Goal: Task Accomplishment & Management: Manage account settings

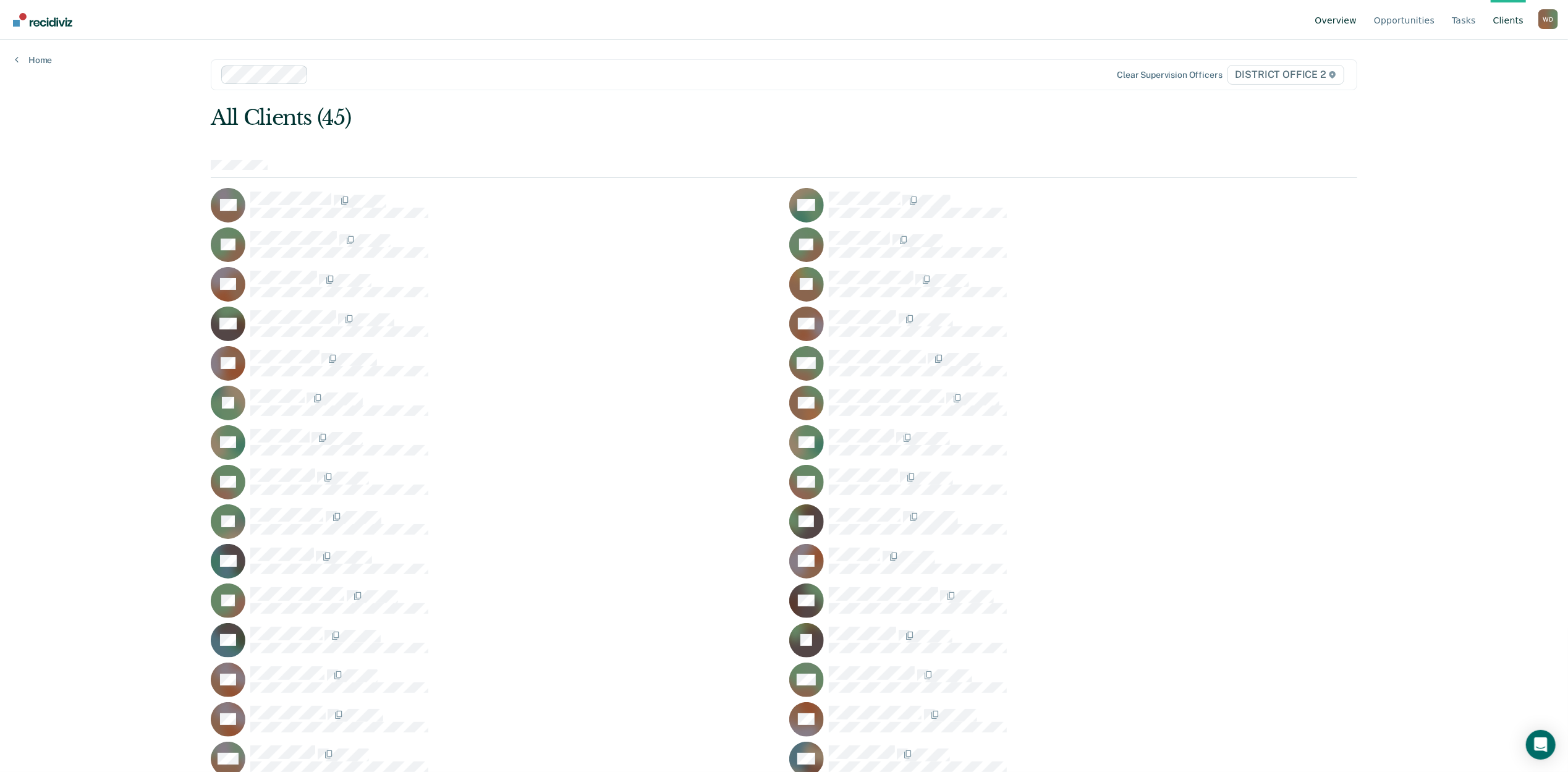
click at [1343, 26] on link "Overview" at bounding box center [1336, 20] width 47 height 40
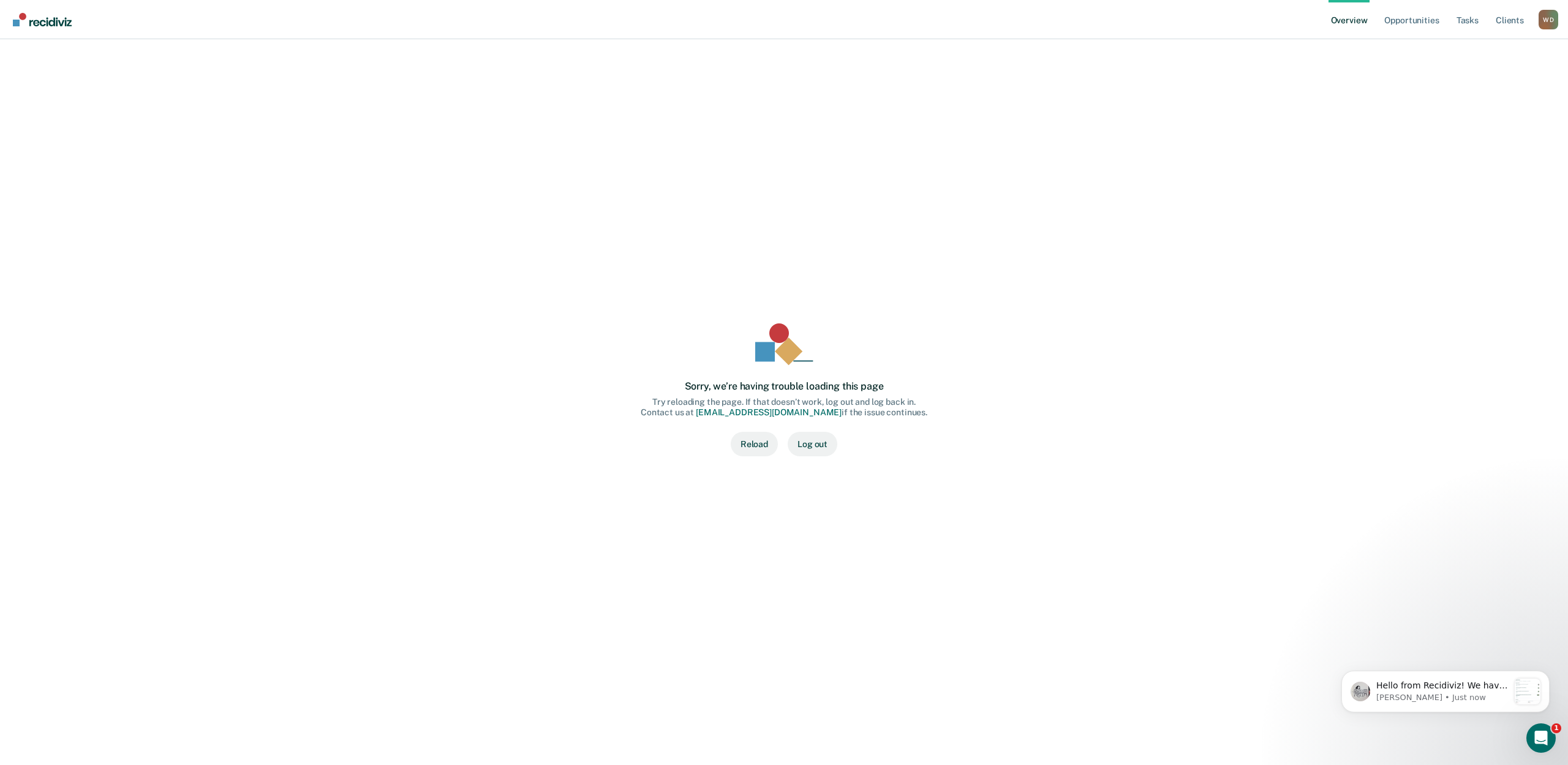
click at [757, 450] on button "Reload" at bounding box center [754, 444] width 47 height 24
click at [1403, 21] on link "Opportunities" at bounding box center [1411, 20] width 59 height 39
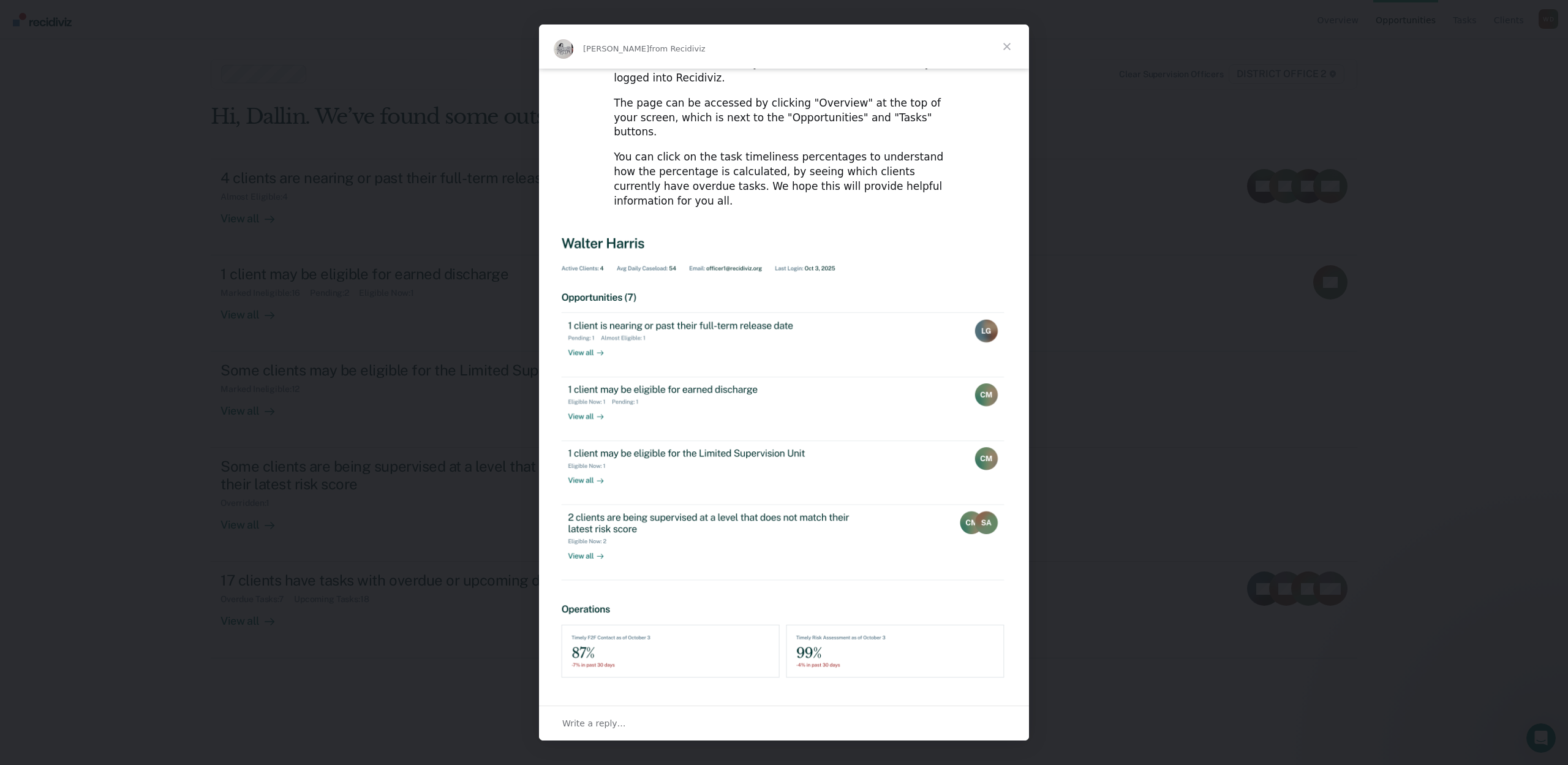
scroll to position [135, 0]
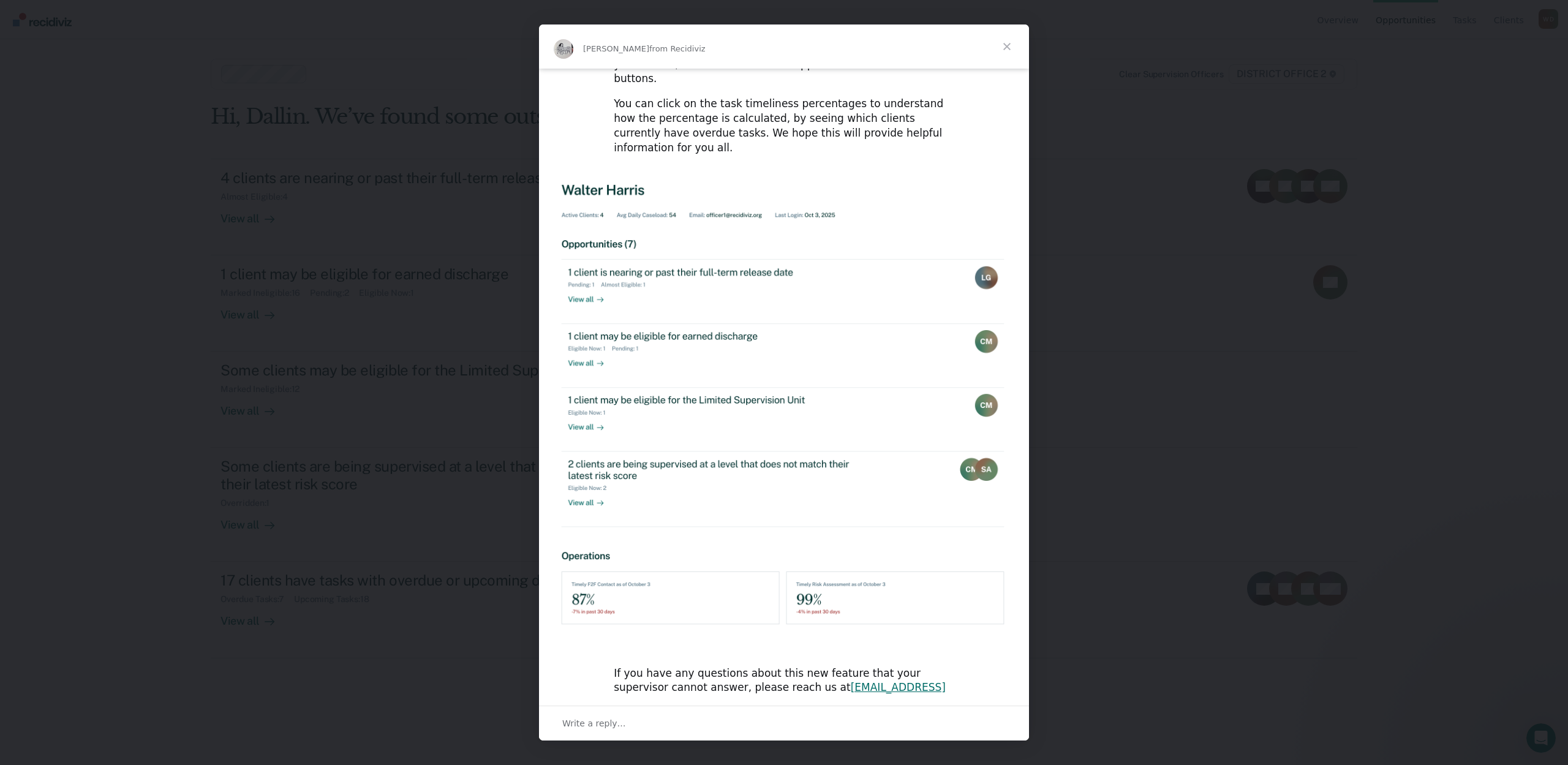
click at [1001, 47] on span "Close" at bounding box center [1007, 46] width 44 height 44
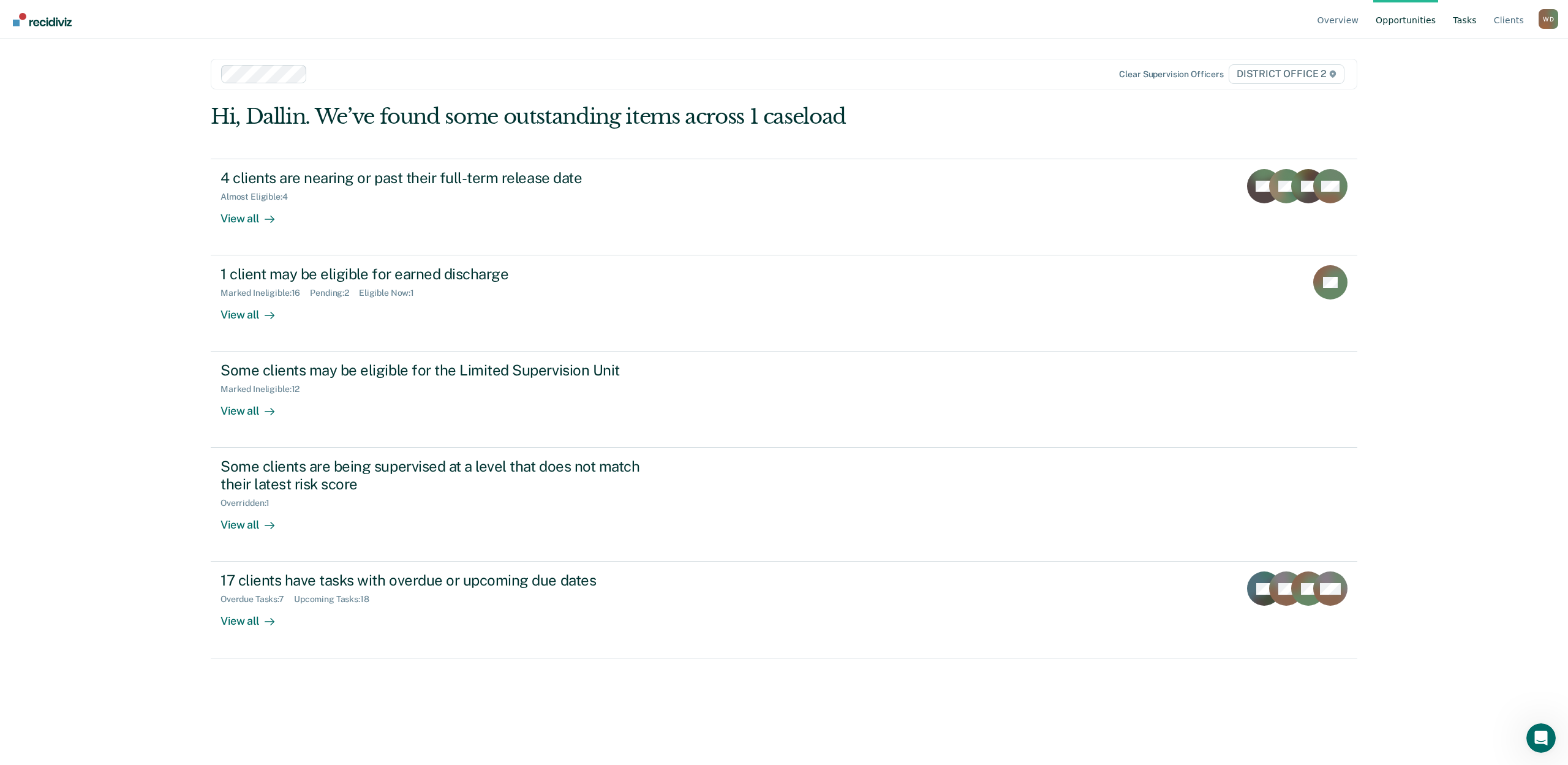
click at [1472, 15] on link "Tasks" at bounding box center [1465, 20] width 29 height 39
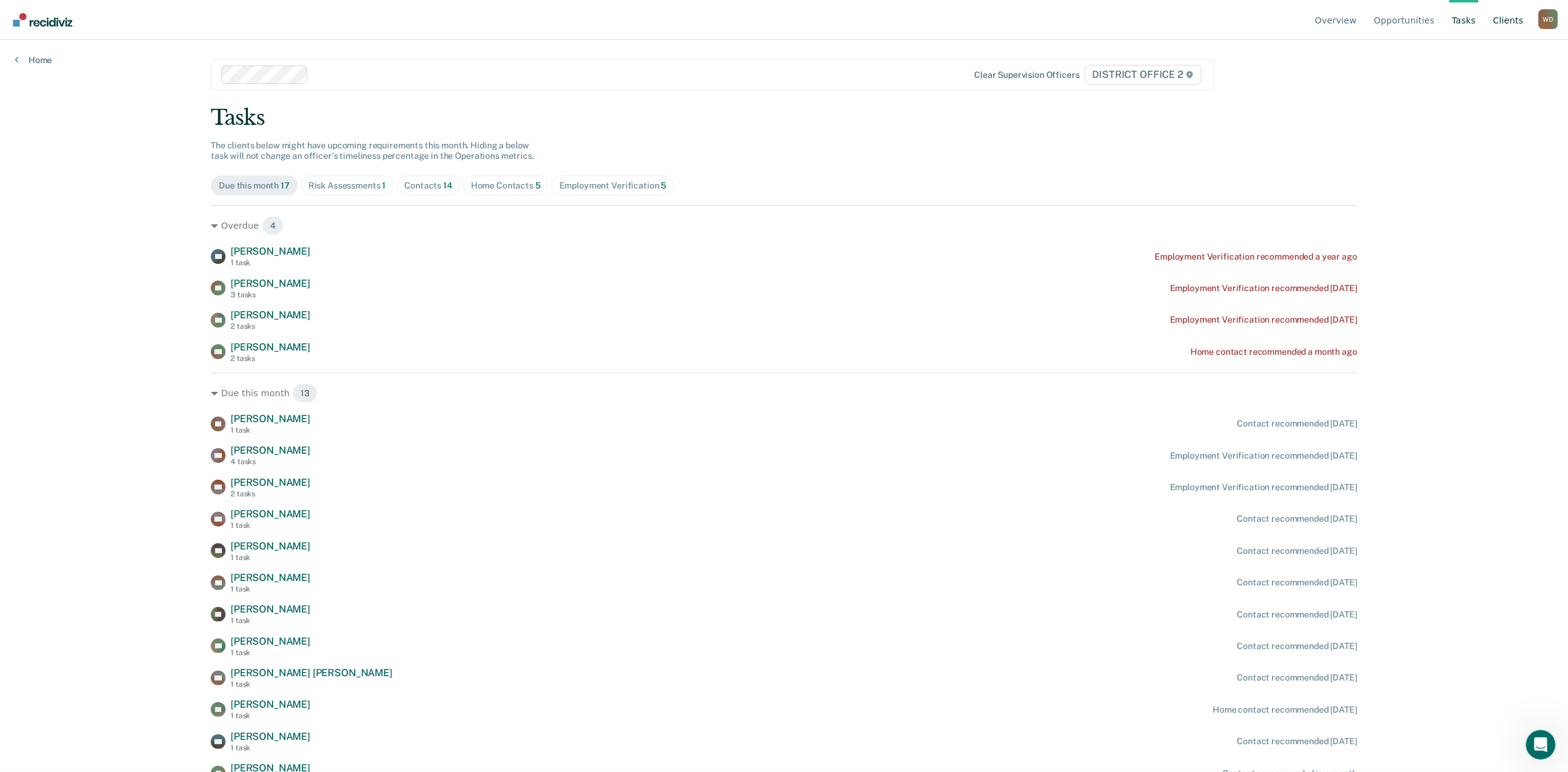
click at [1506, 21] on link "Client s" at bounding box center [1507, 20] width 35 height 40
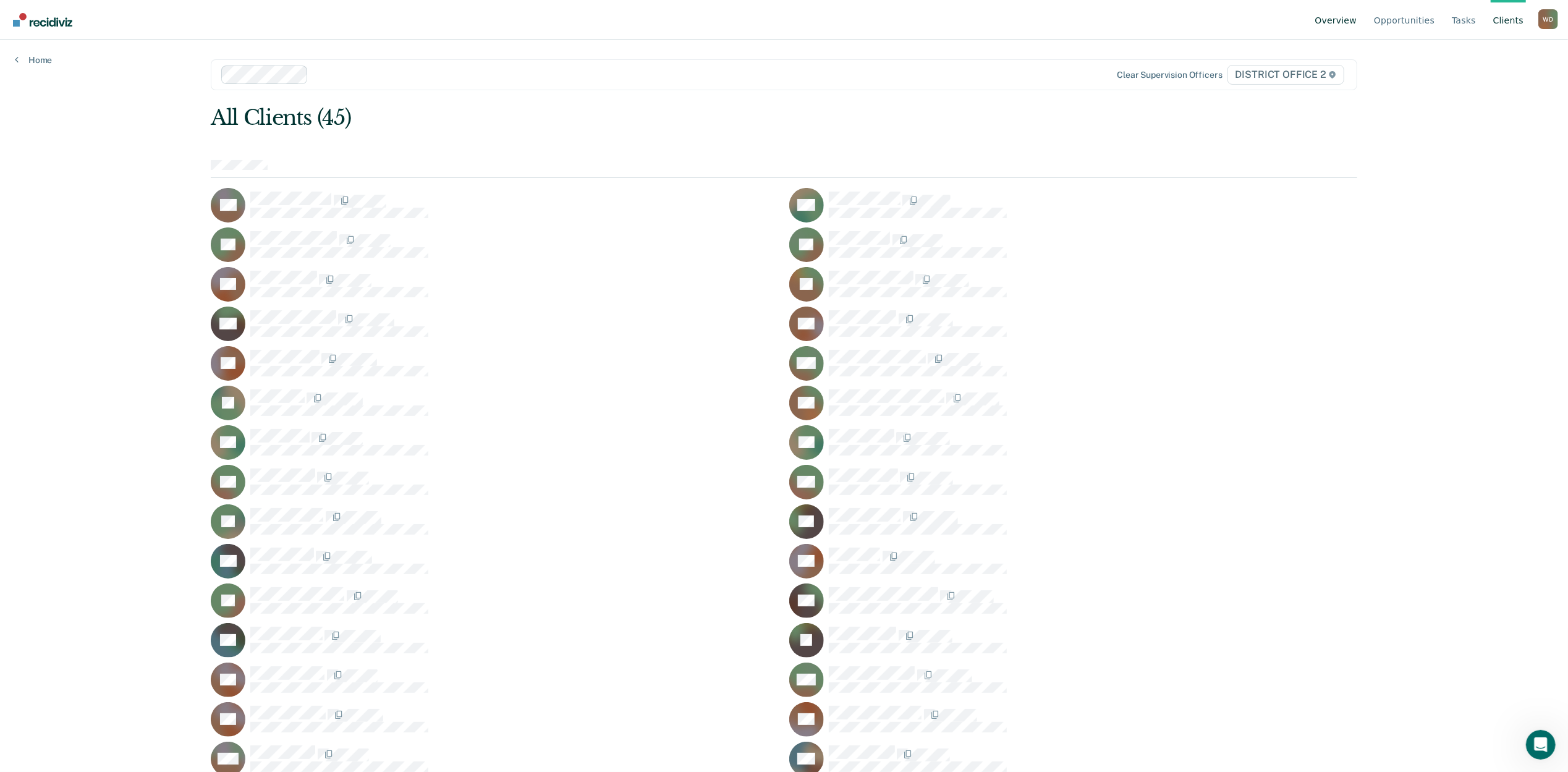
click at [1348, 26] on link "Overview" at bounding box center [1336, 20] width 47 height 40
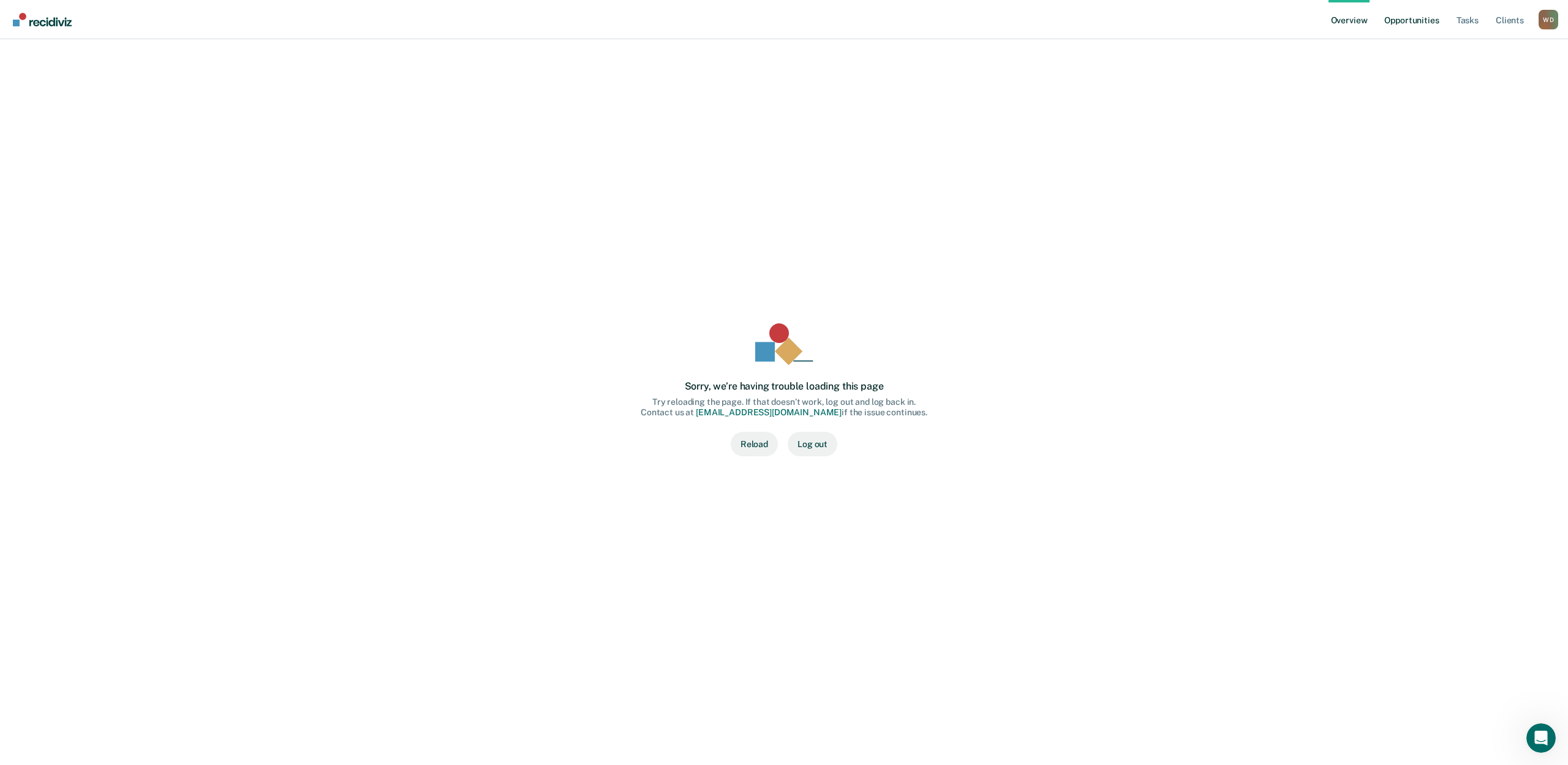
click at [1424, 21] on link "Opportunities" at bounding box center [1411, 20] width 59 height 39
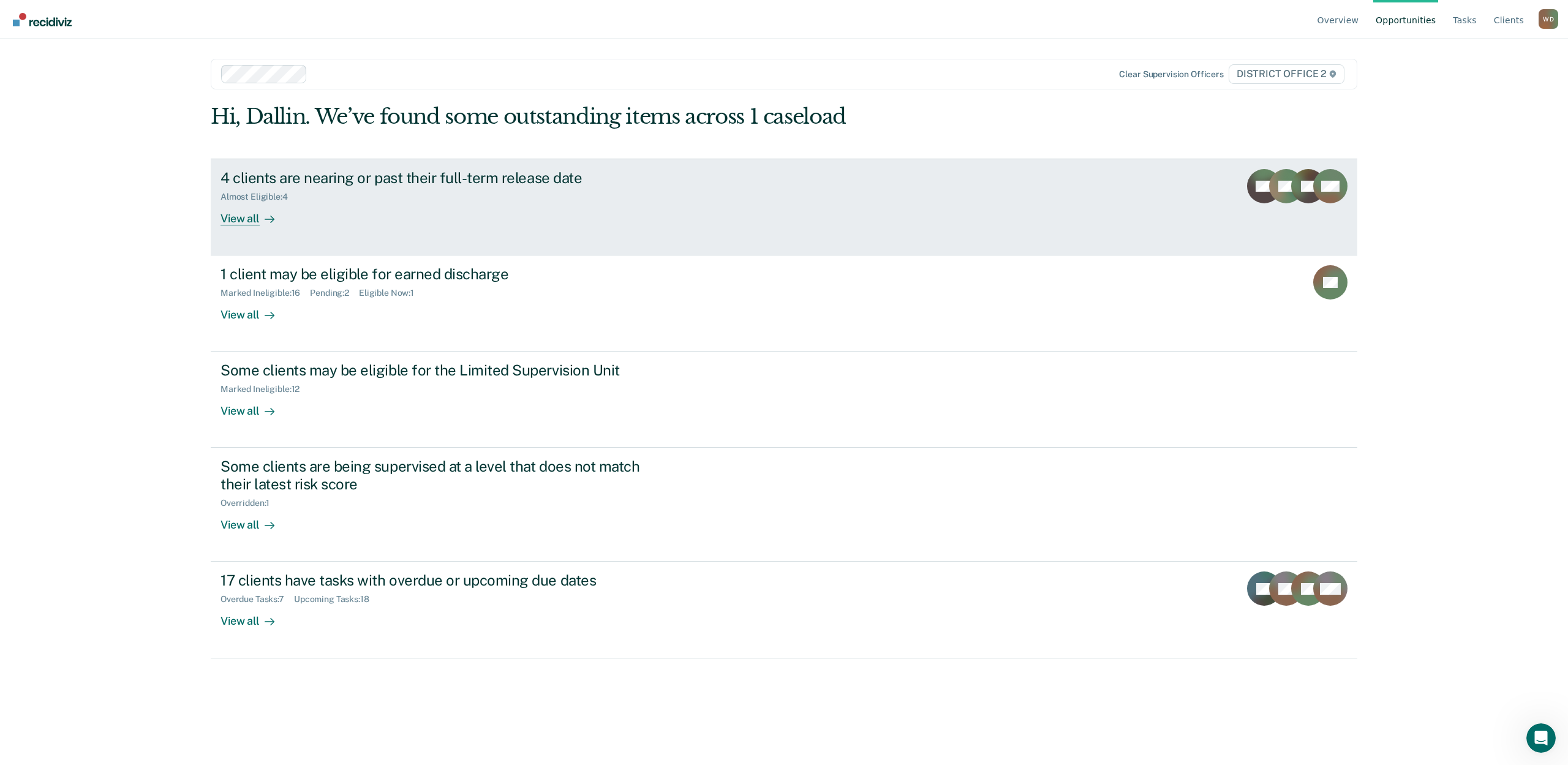
click at [245, 213] on div "View all" at bounding box center [254, 213] width 69 height 23
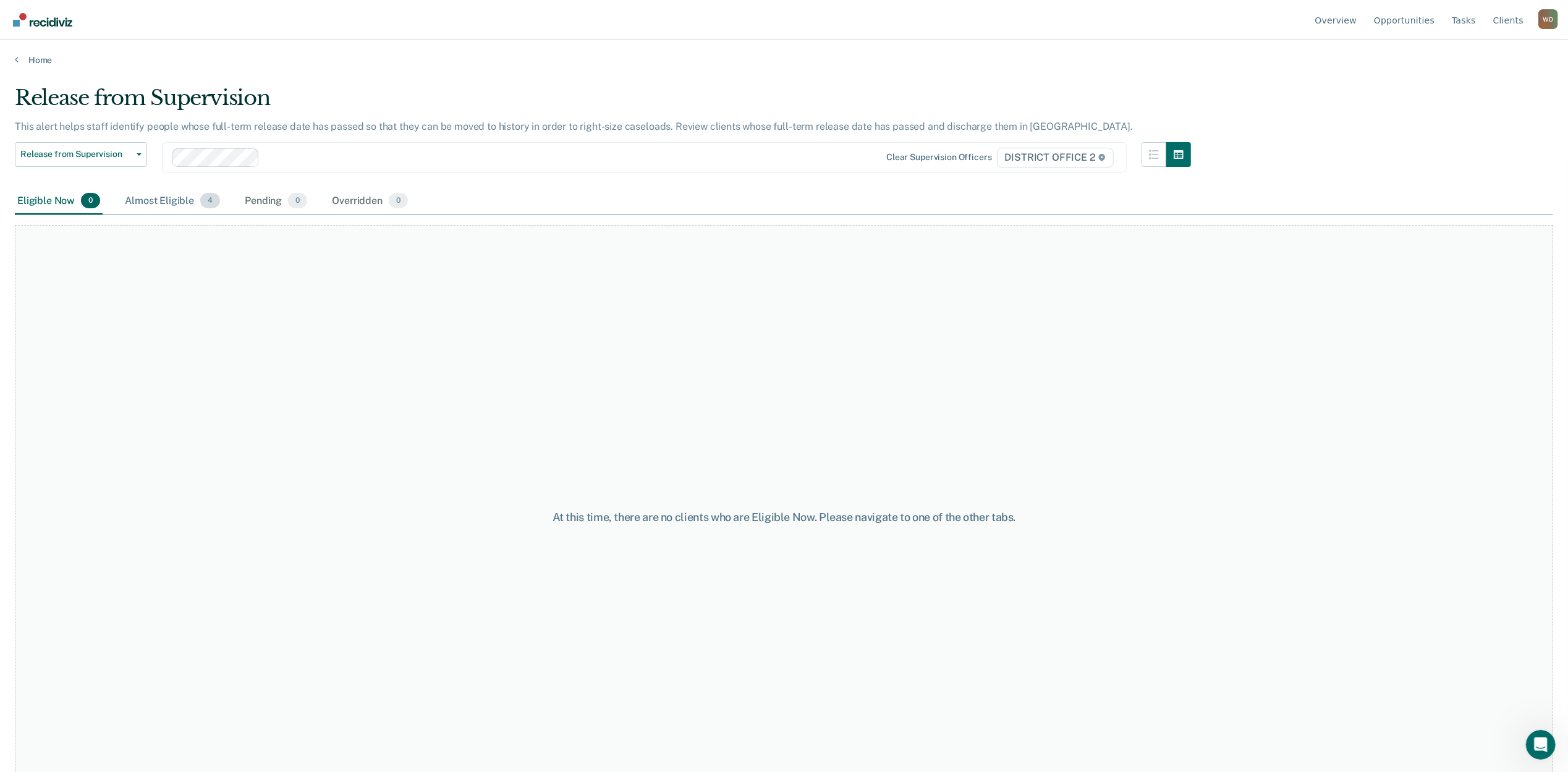
click at [173, 208] on div "Almost Eligible 4" at bounding box center [172, 201] width 100 height 27
click at [38, 15] on img "Go to Recidiviz Home" at bounding box center [43, 20] width 60 height 13
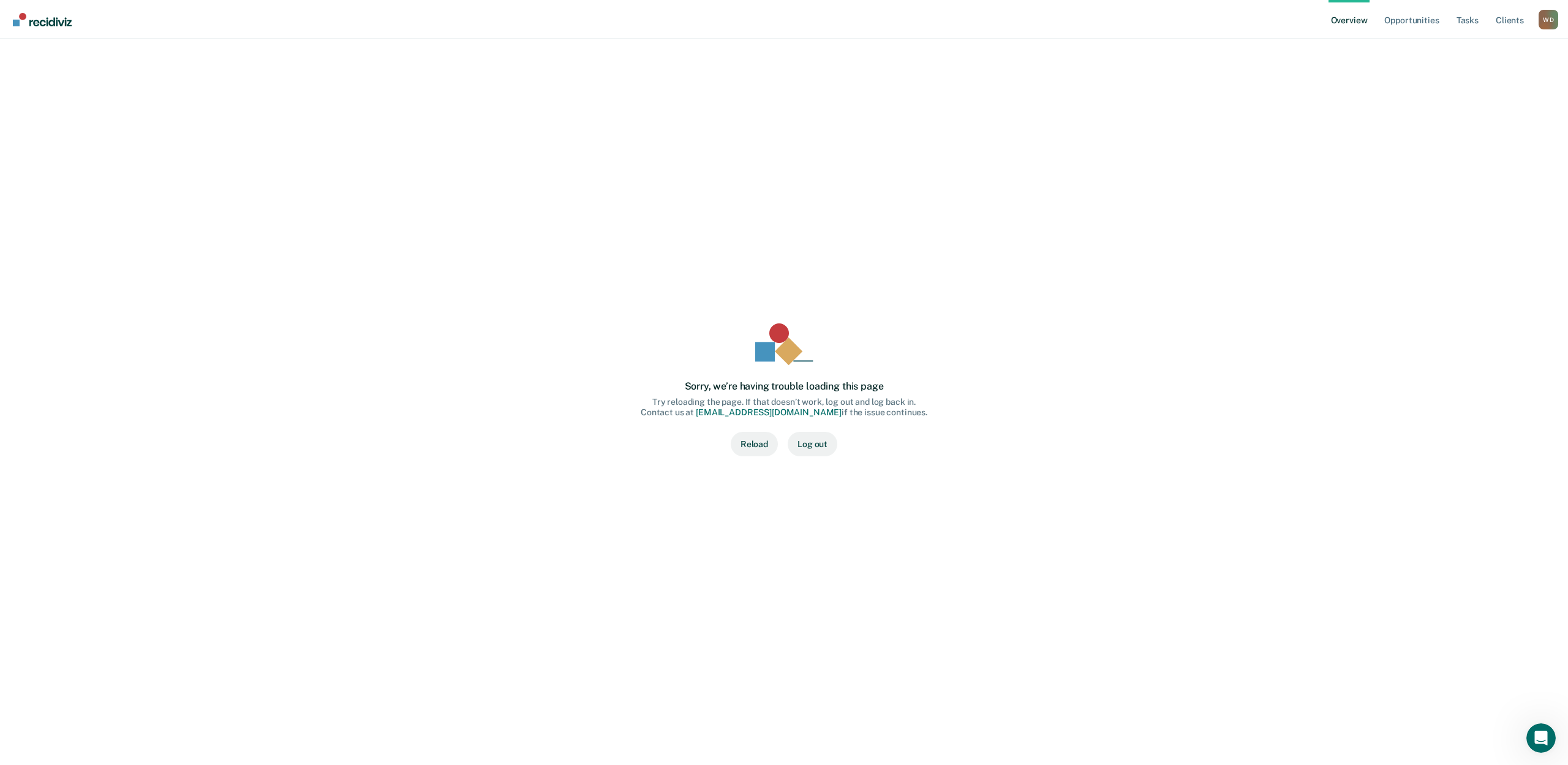
click at [23, 11] on link "Go to Recidiviz Home" at bounding box center [41, 19] width 65 height 38
click at [1430, 22] on link "Opportunities" at bounding box center [1411, 20] width 59 height 39
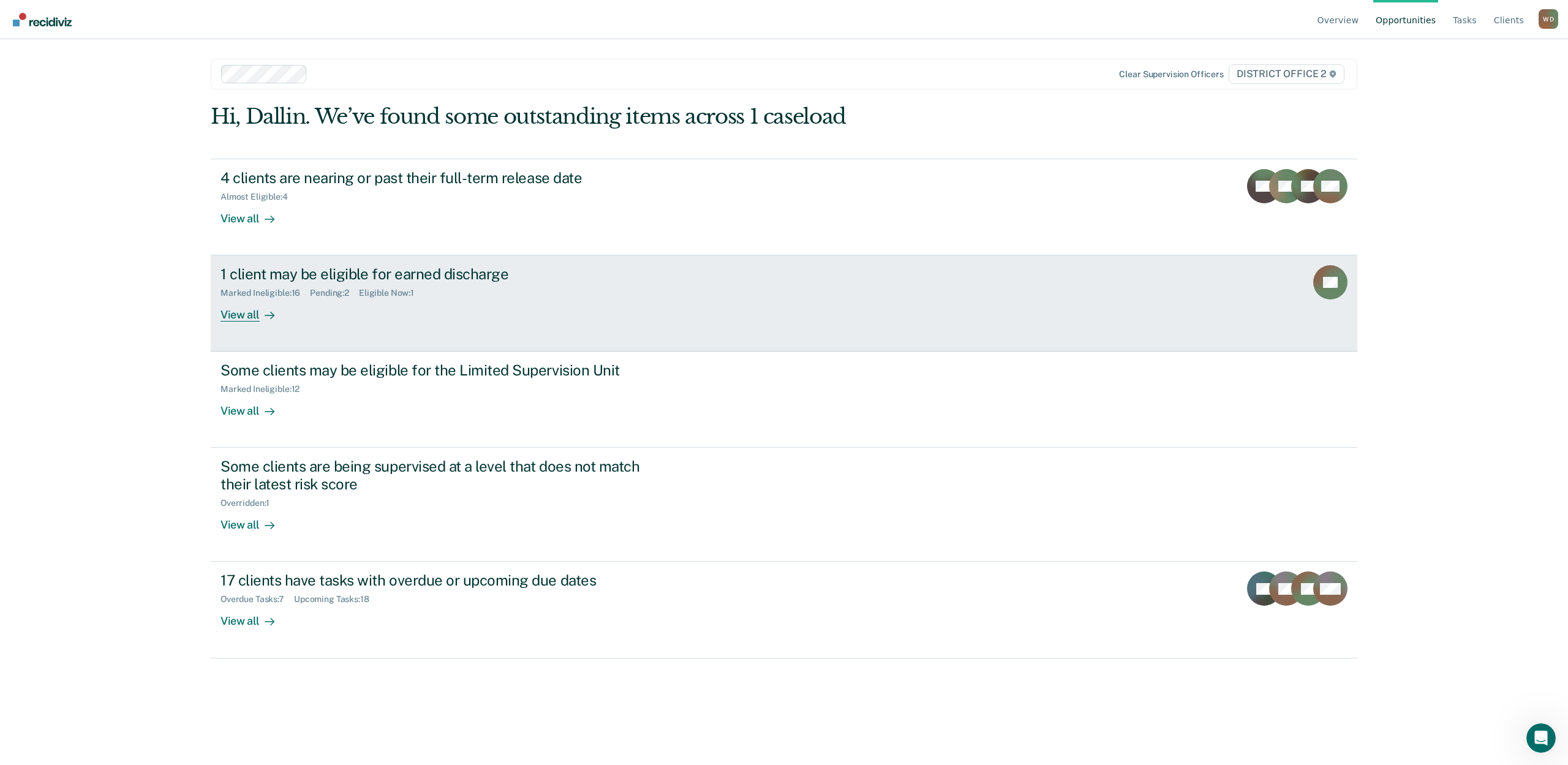
click at [225, 313] on div "View all" at bounding box center [254, 310] width 69 height 23
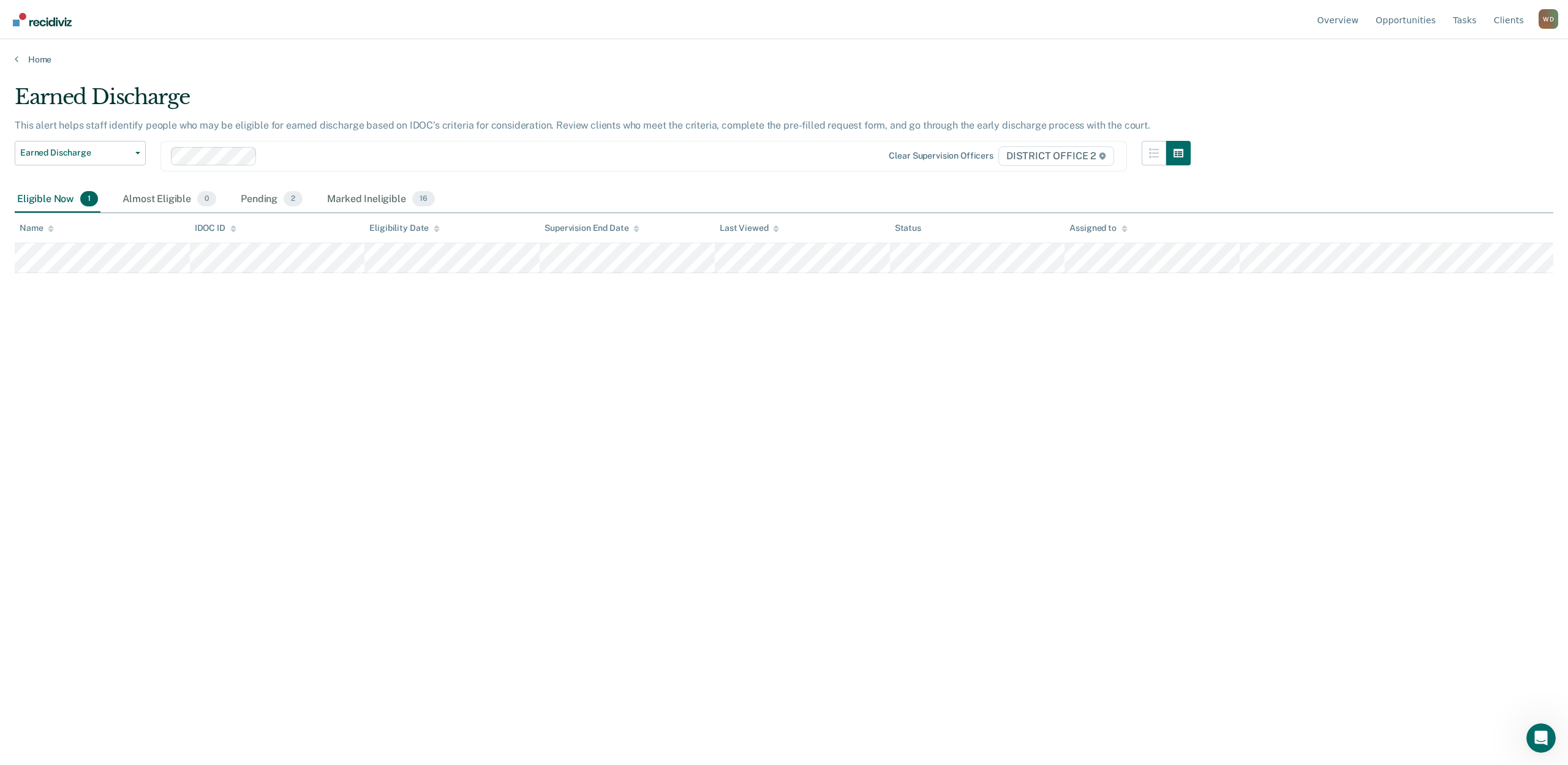
click at [24, 53] on div "Home" at bounding box center [784, 52] width 1568 height 25
click at [27, 56] on link "Home" at bounding box center [784, 59] width 1539 height 11
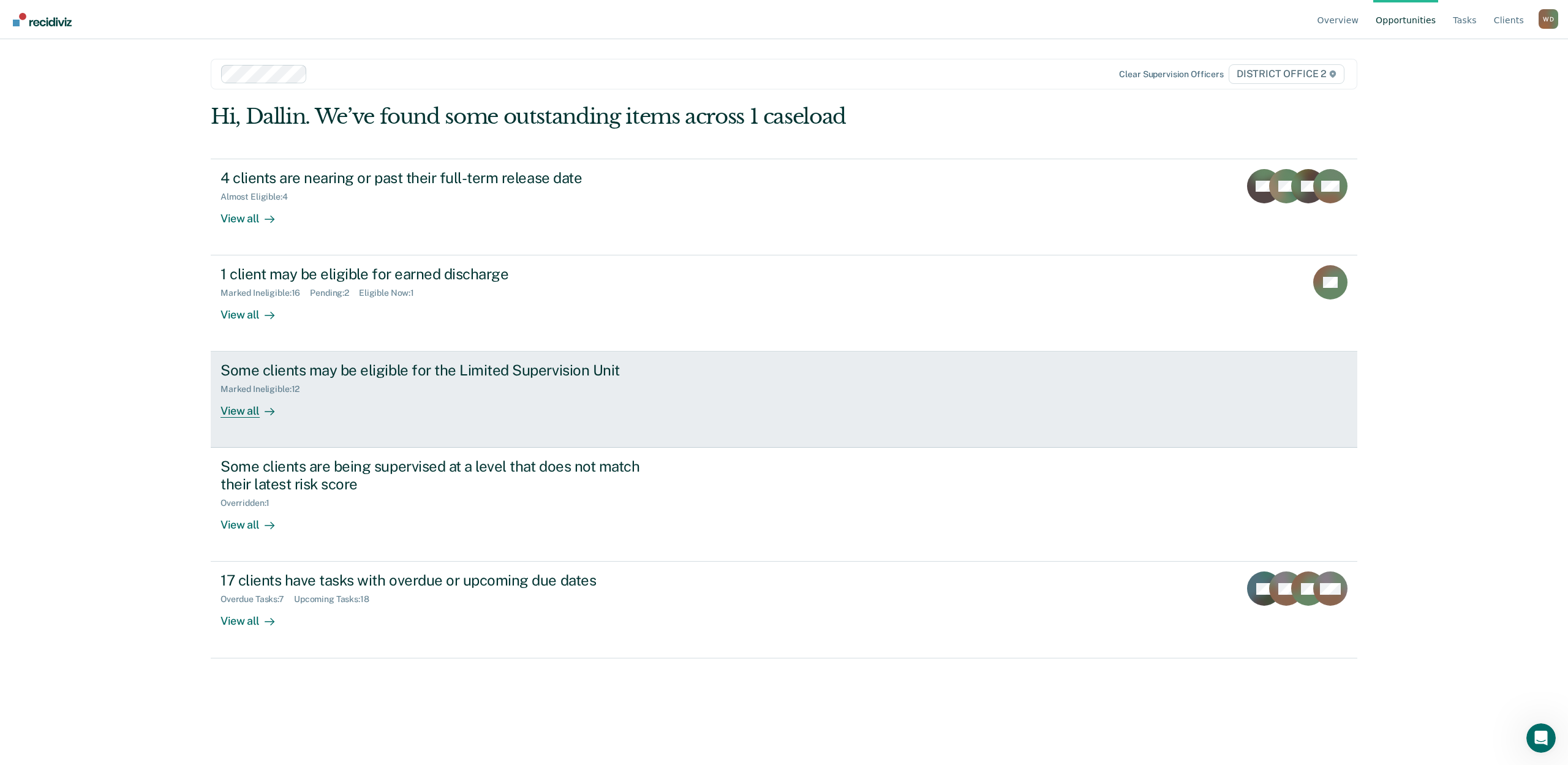
click at [273, 404] on div "View all" at bounding box center [254, 405] width 69 height 23
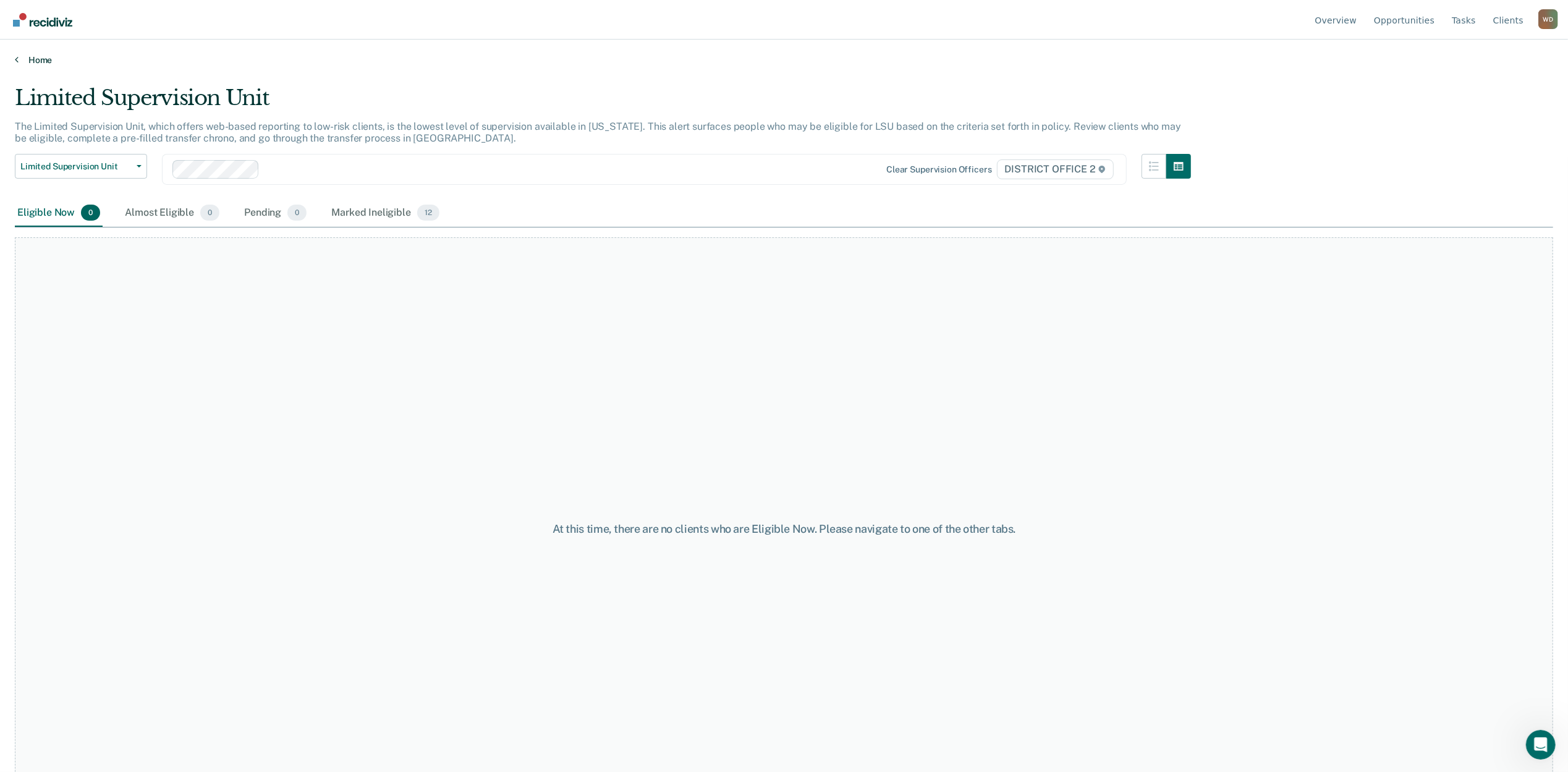
click at [36, 60] on link "Home" at bounding box center [784, 60] width 1539 height 11
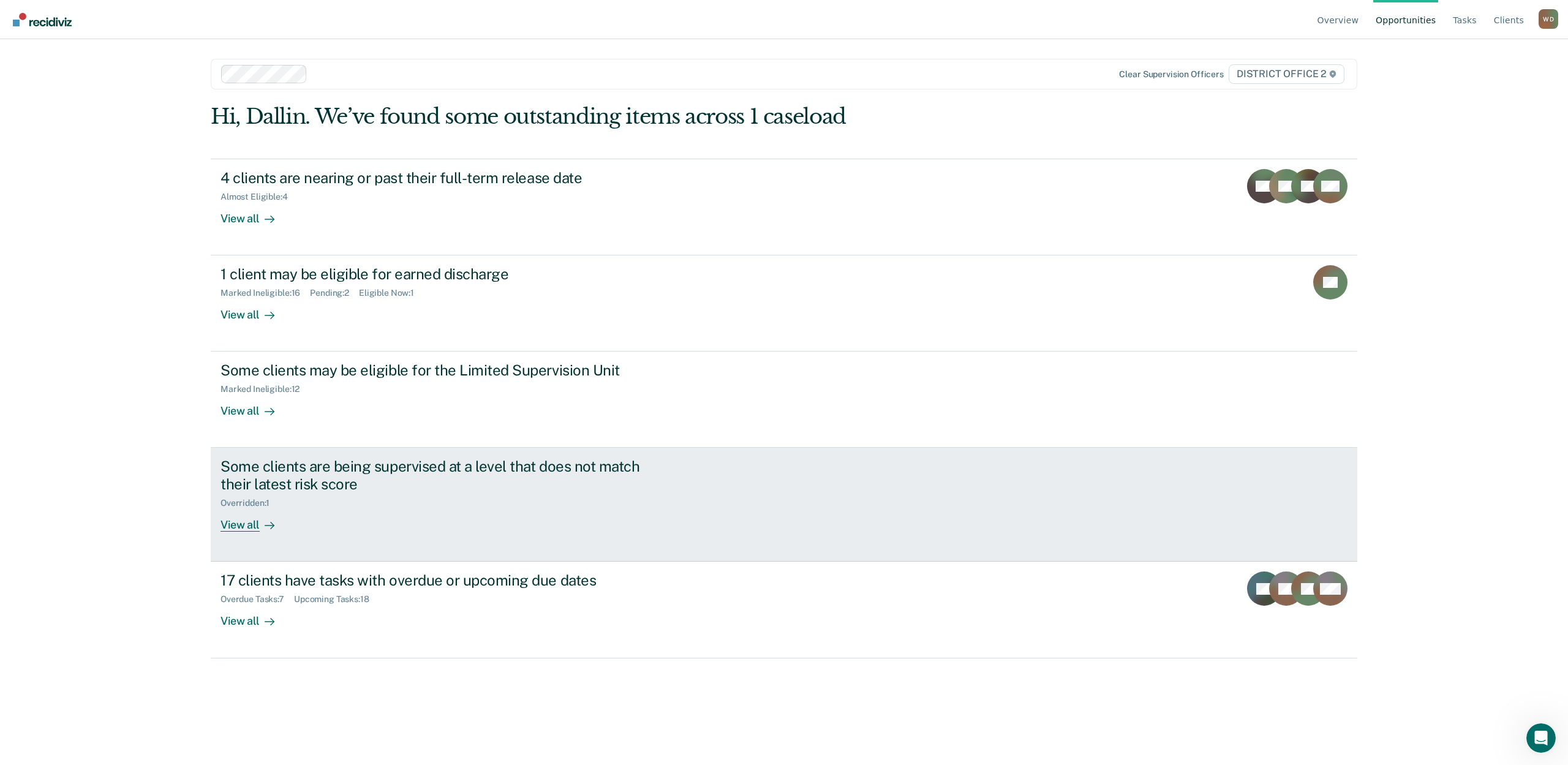
click at [246, 523] on div "View all" at bounding box center [254, 520] width 69 height 23
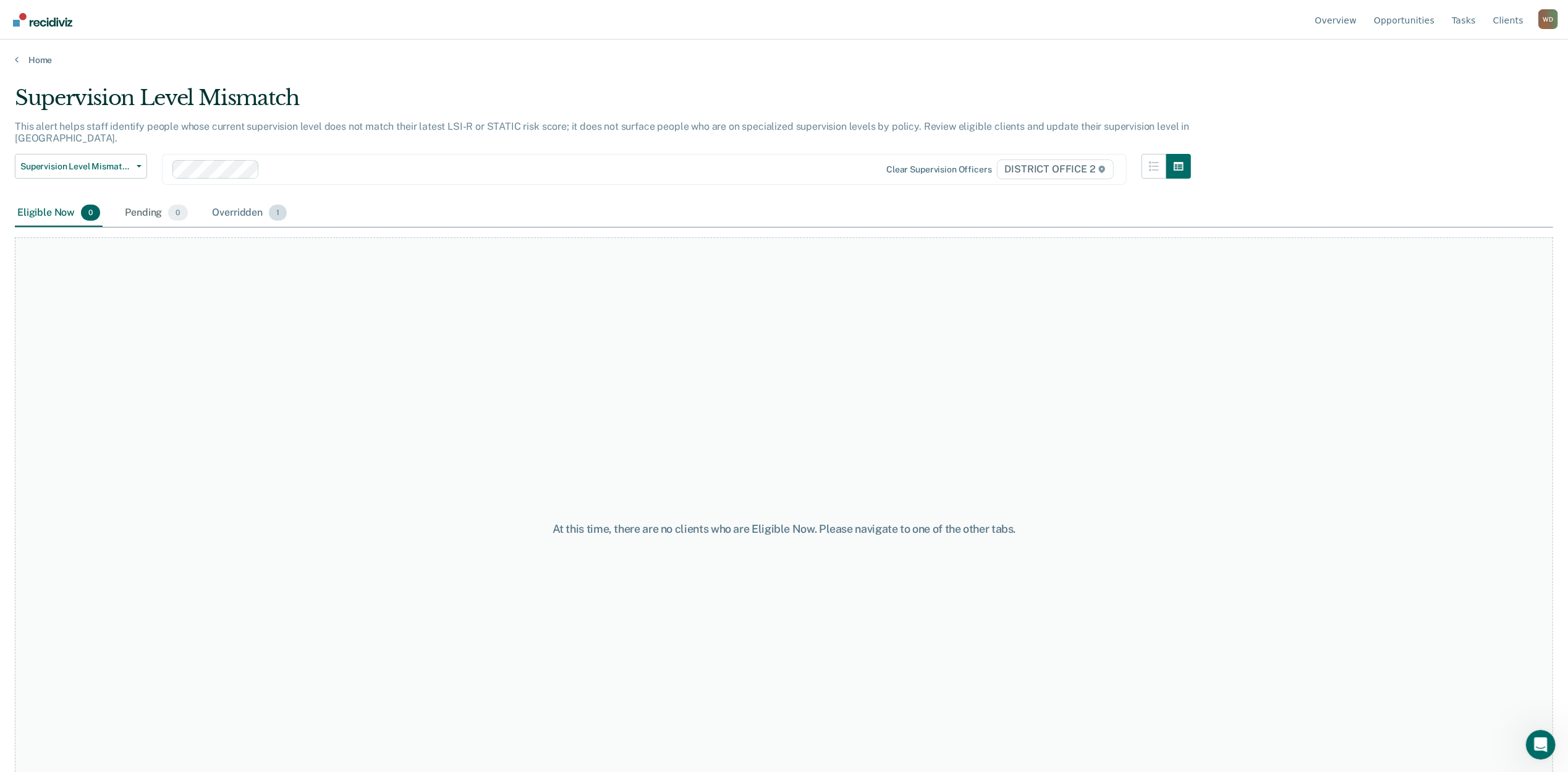
click at [239, 209] on div "Overridden 1" at bounding box center [250, 213] width 80 height 27
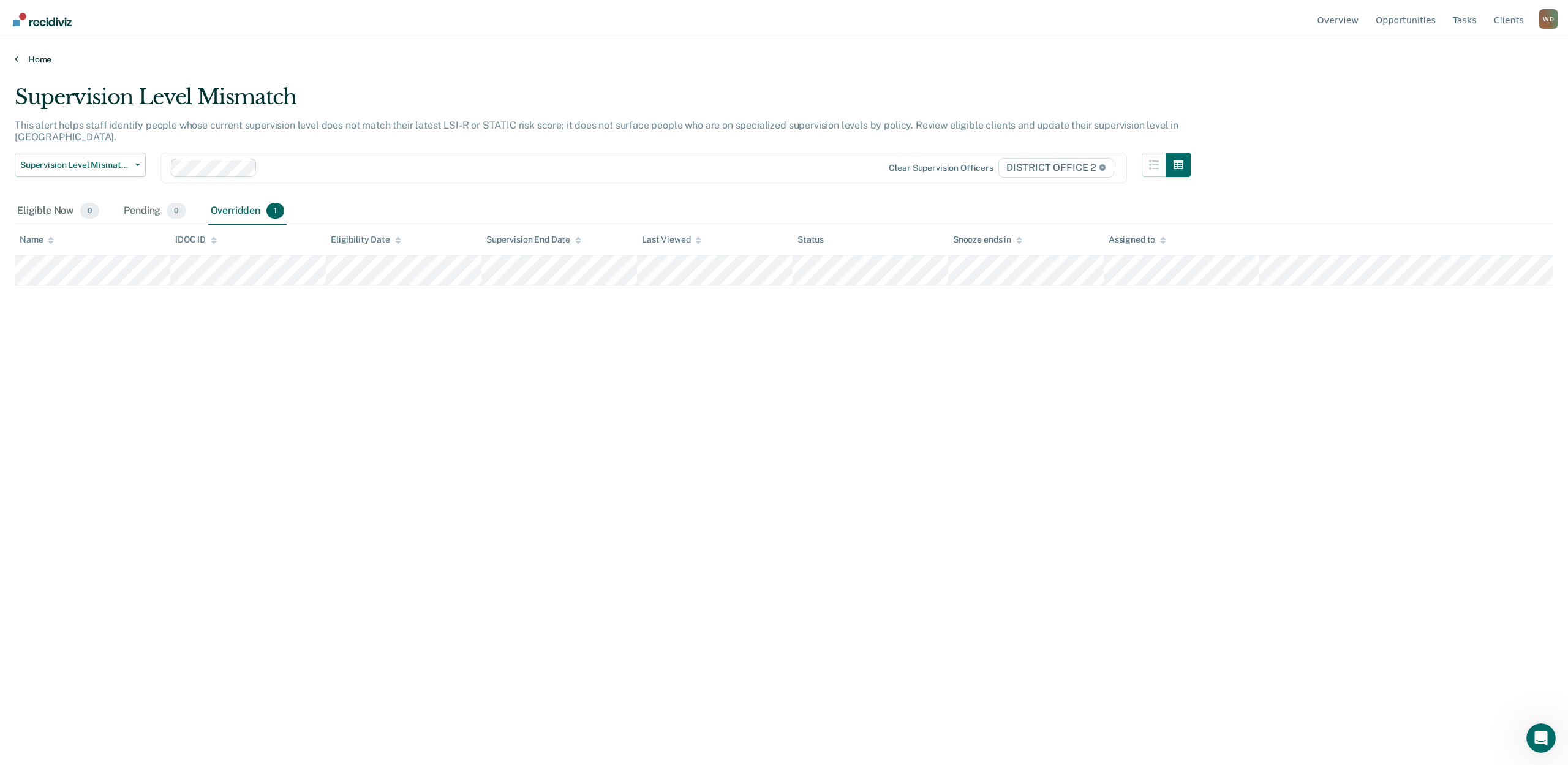
click at [33, 57] on link "Home" at bounding box center [784, 59] width 1539 height 11
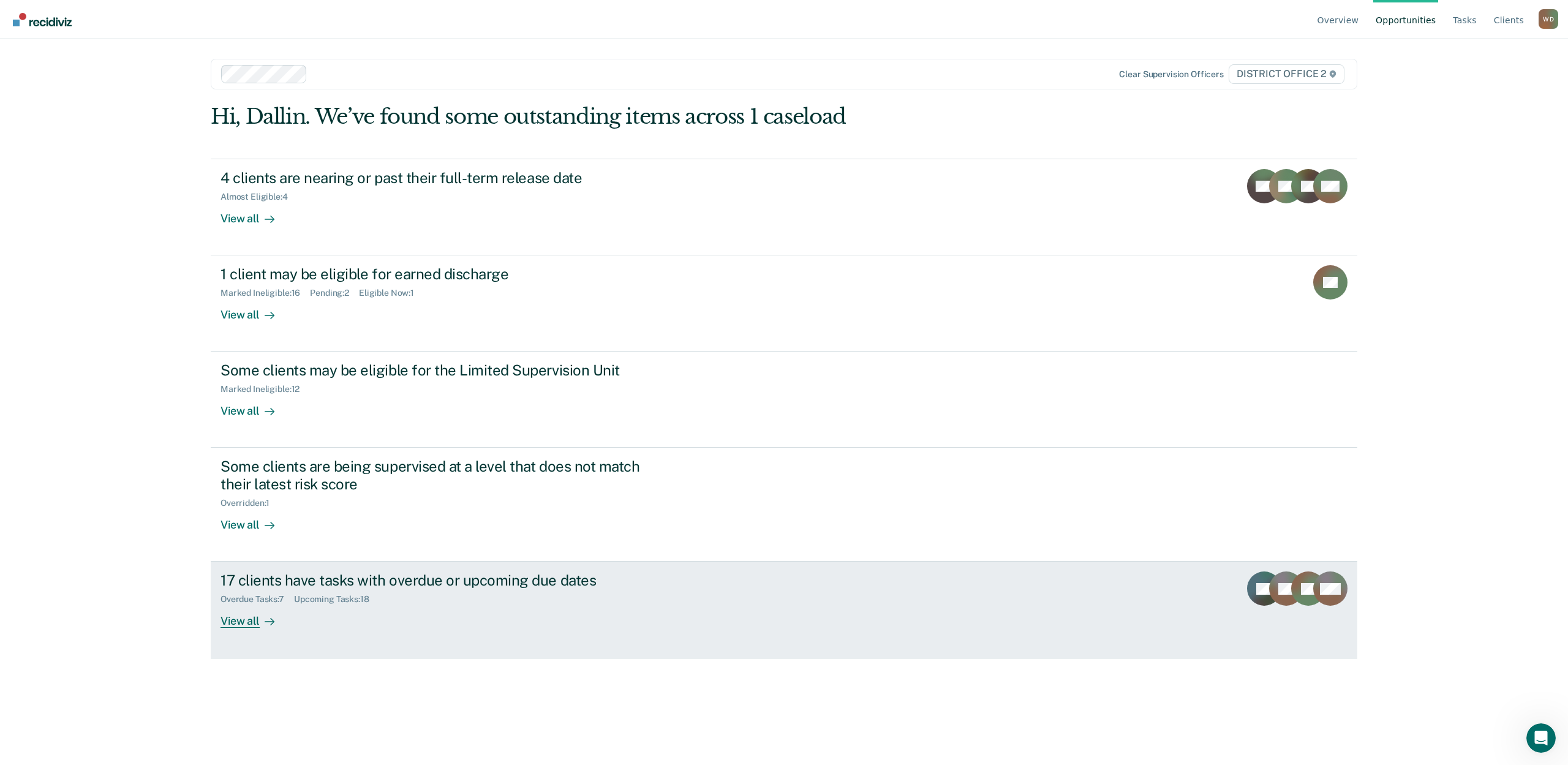
click at [266, 633] on link "17 clients have tasks with overdue or upcoming due dates Overdue Tasks : 7 Upco…" at bounding box center [784, 610] width 1147 height 96
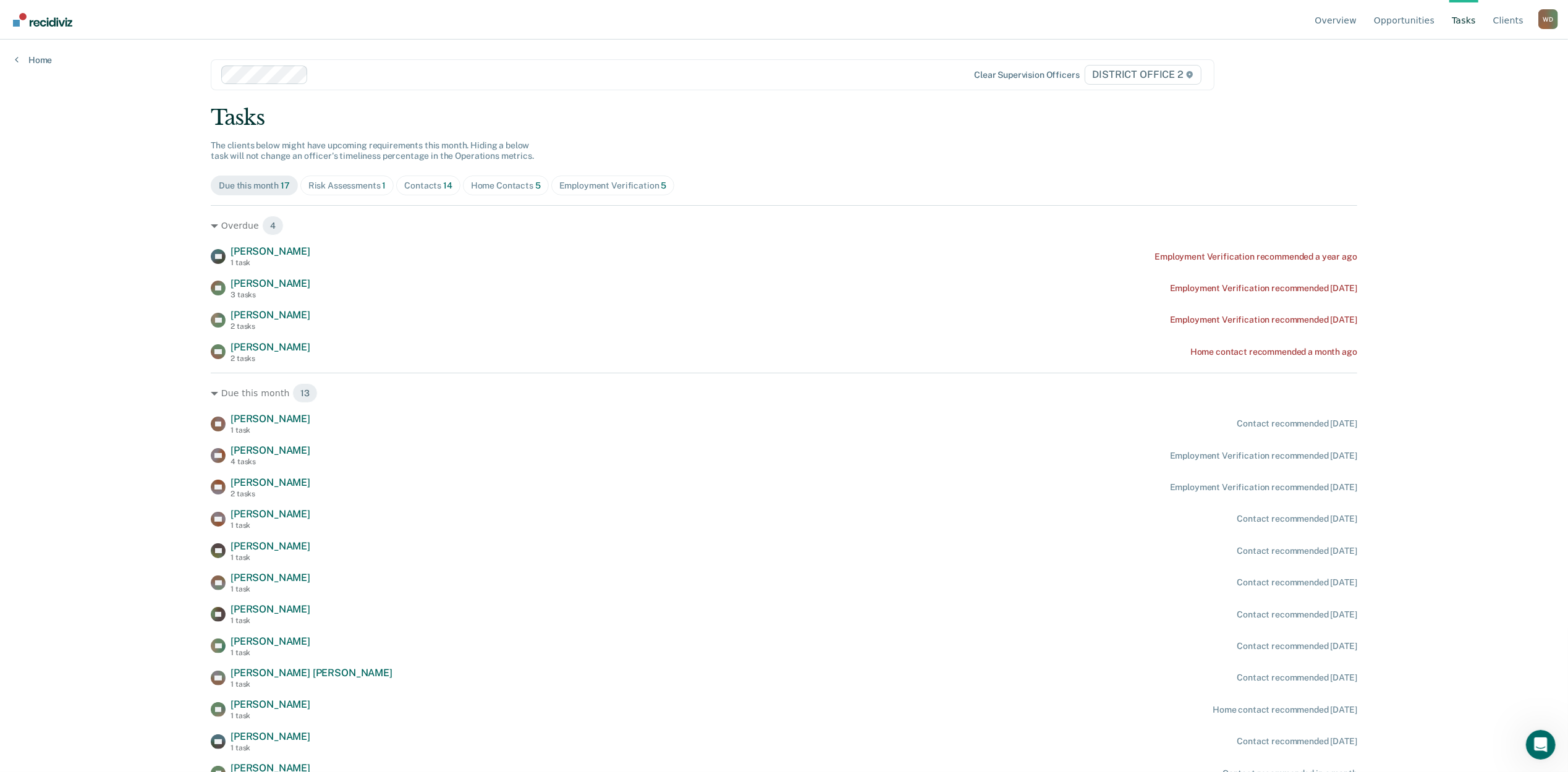
click at [336, 191] on span "Risk Assessments 1" at bounding box center [347, 185] width 94 height 20
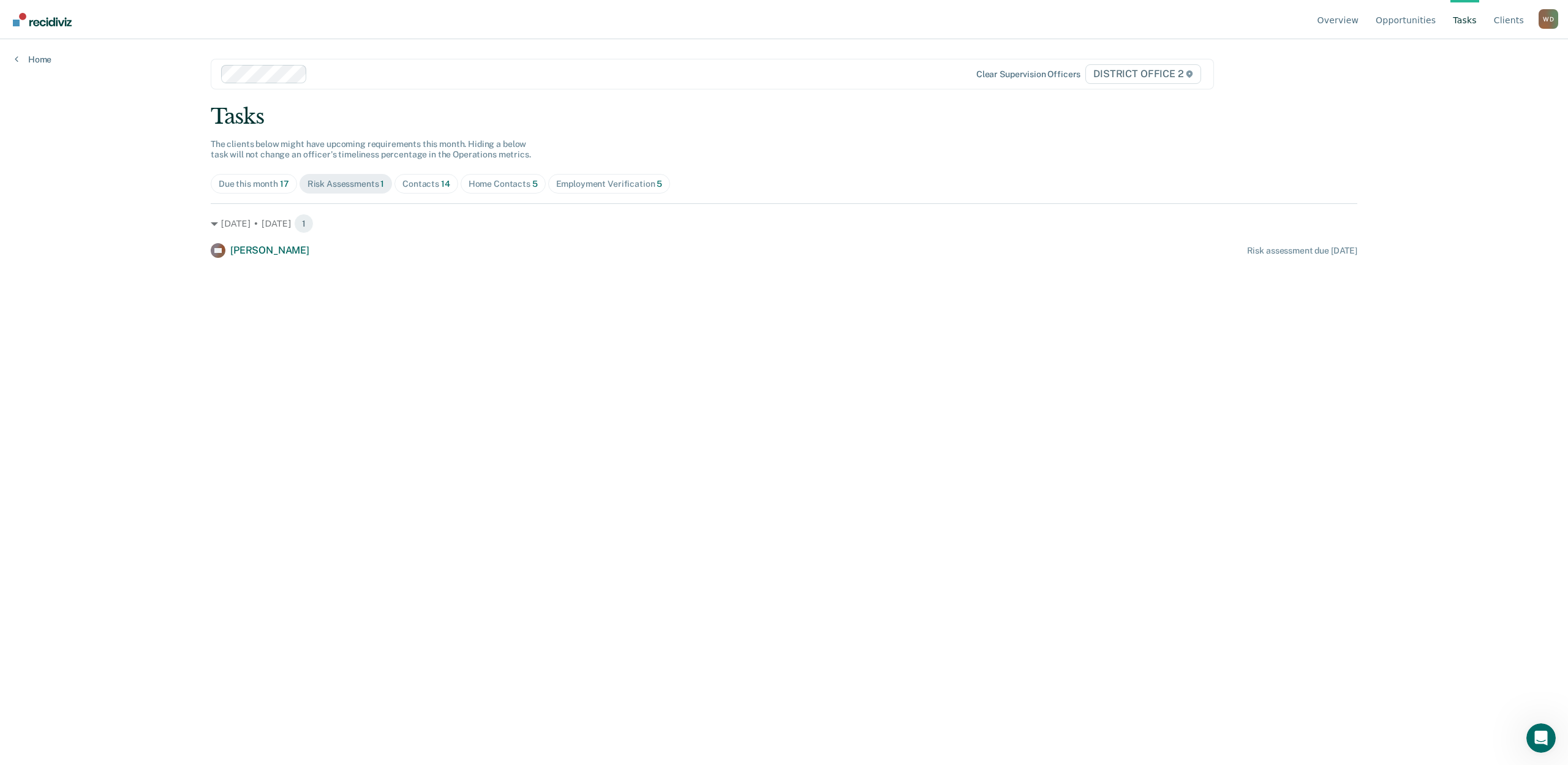
click at [357, 240] on div "Nov. 2 • Sunday 1 AH Alex Hahn Risk assessment due in 18 days" at bounding box center [784, 231] width 1147 height 54
click at [357, 264] on main "Clear supervision officers DISTRICT OFFICE 2 Tasks The clients below might have…" at bounding box center [784, 388] width 1176 height 696
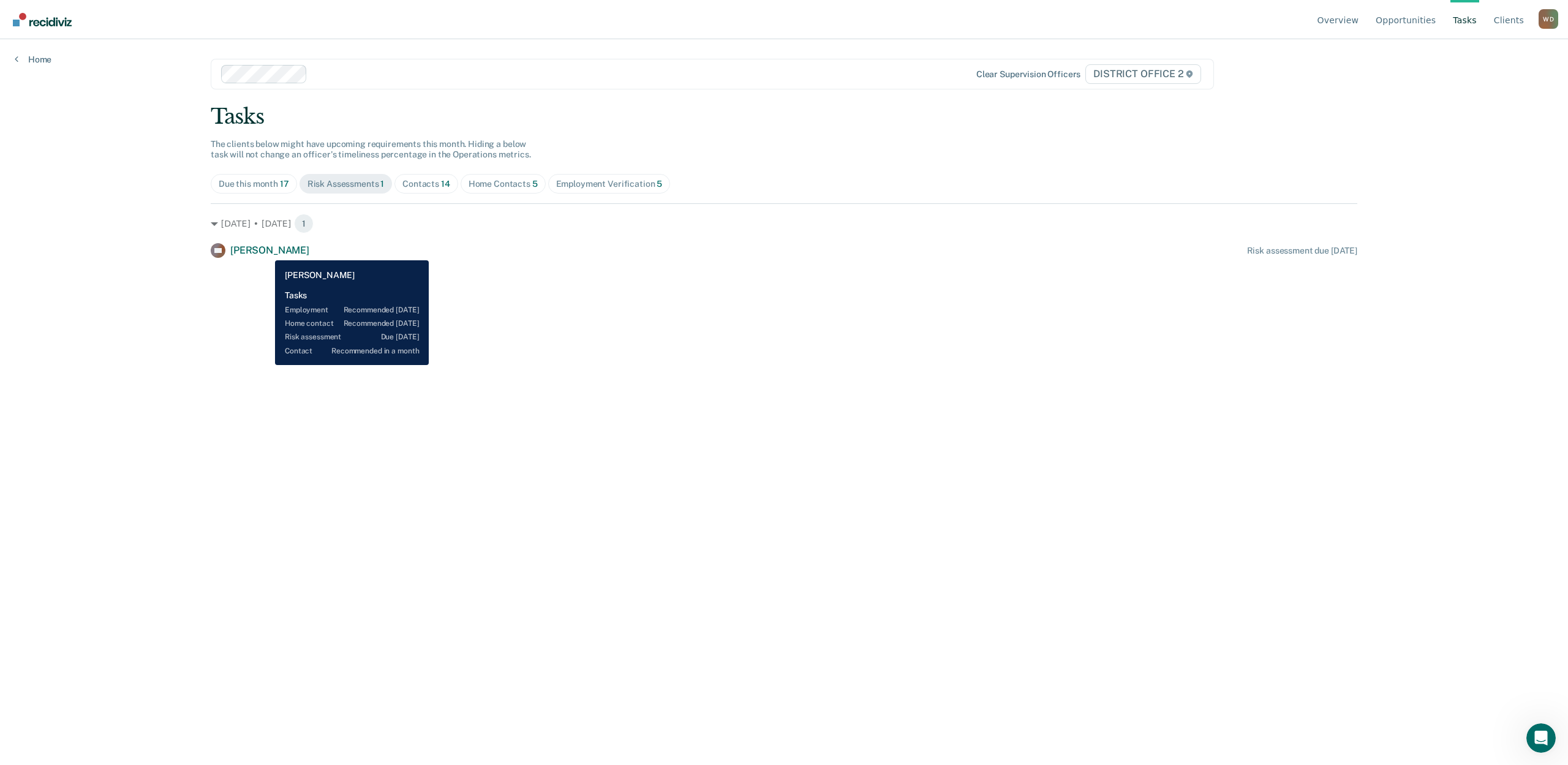
click at [266, 252] on span "Alex Hahn" at bounding box center [269, 250] width 79 height 11
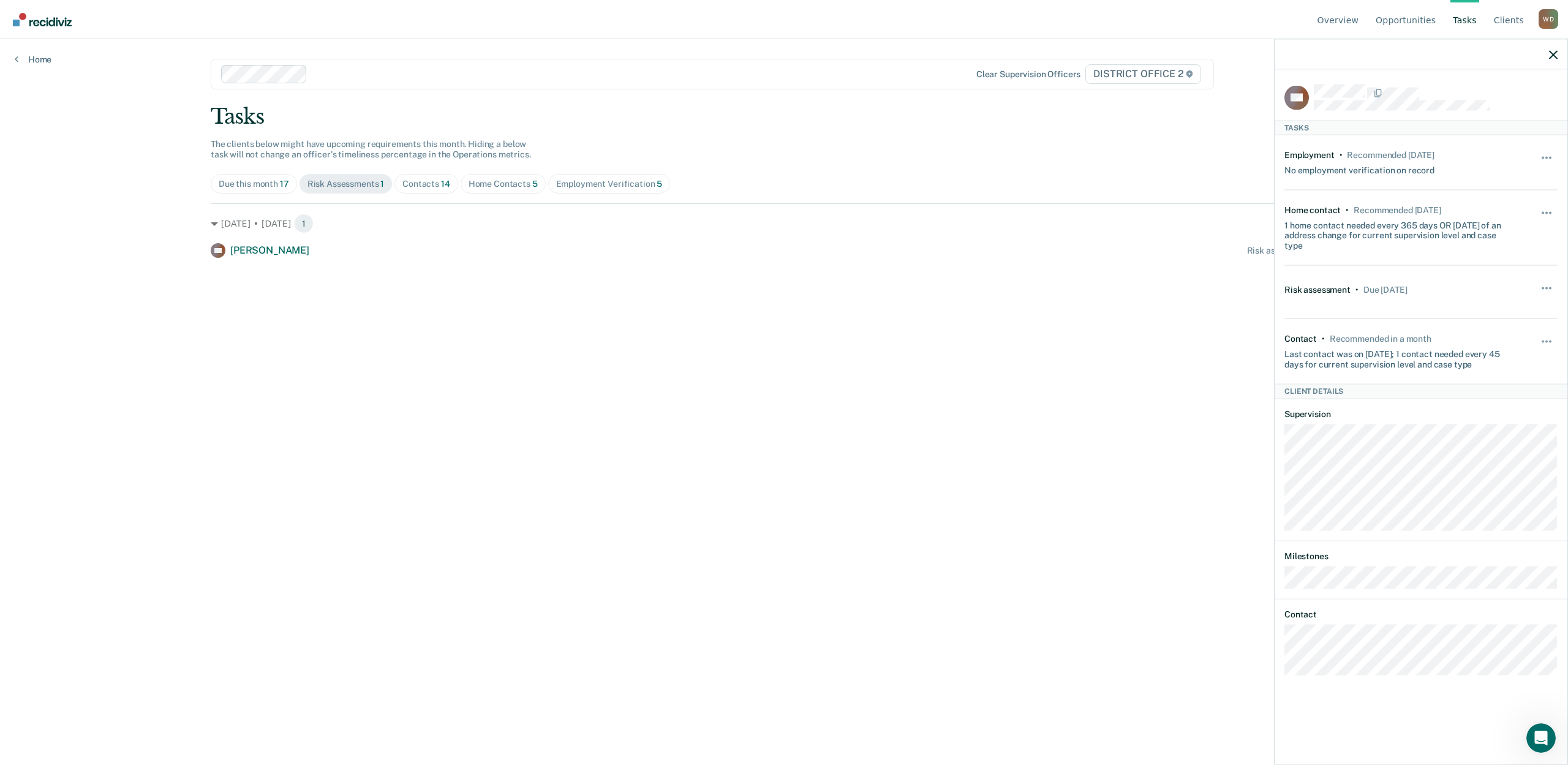
click at [424, 186] on div "Contacts 14" at bounding box center [426, 184] width 48 height 10
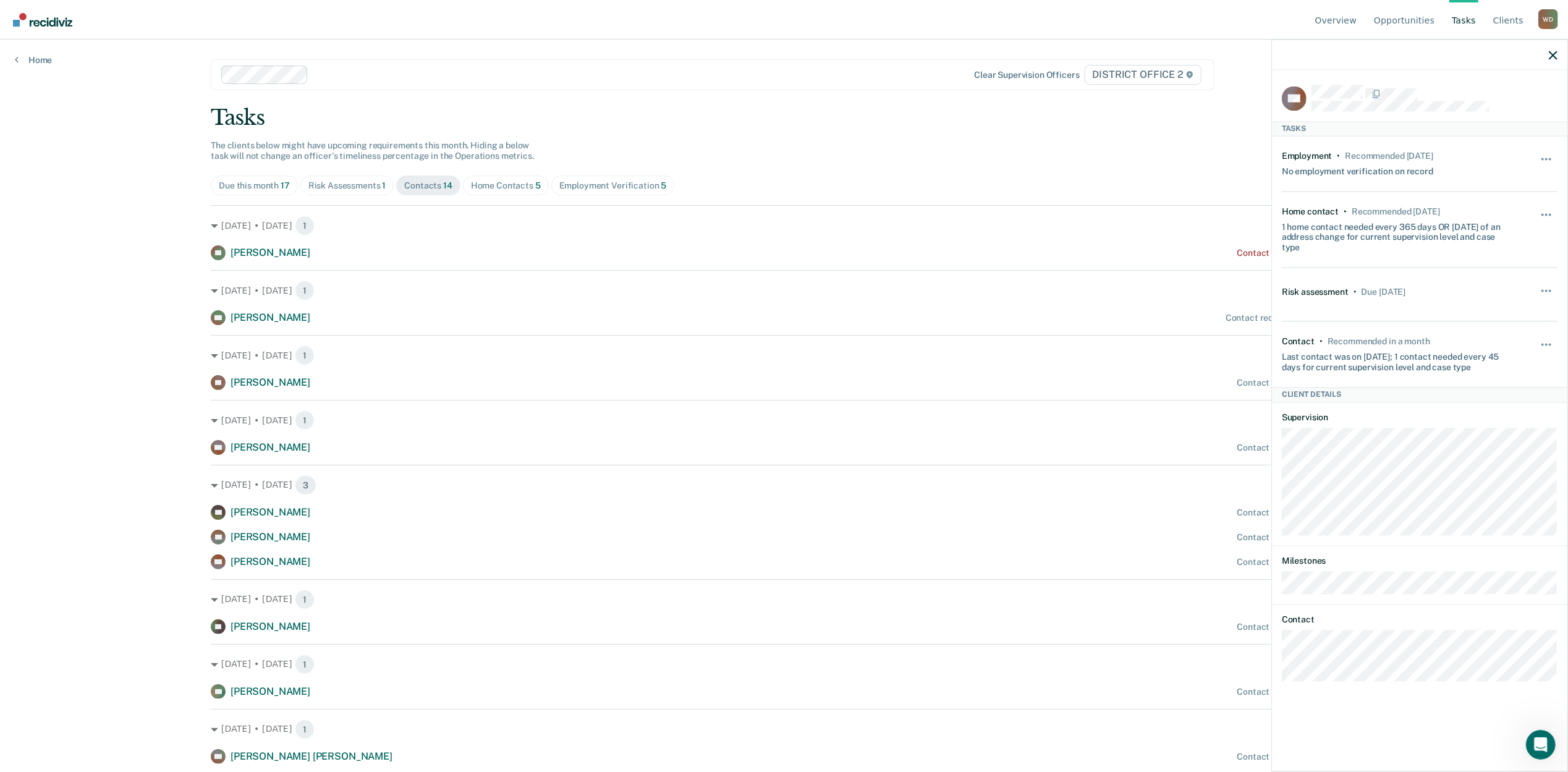
click at [3, 288] on div "Overview Opportunities Tasks Client s Warnick, Dallin W D Profile How it works …" at bounding box center [784, 386] width 1568 height 772
click at [1556, 62] on div at bounding box center [1419, 55] width 295 height 31
click at [1553, 51] on icon "button" at bounding box center [1553, 55] width 9 height 9
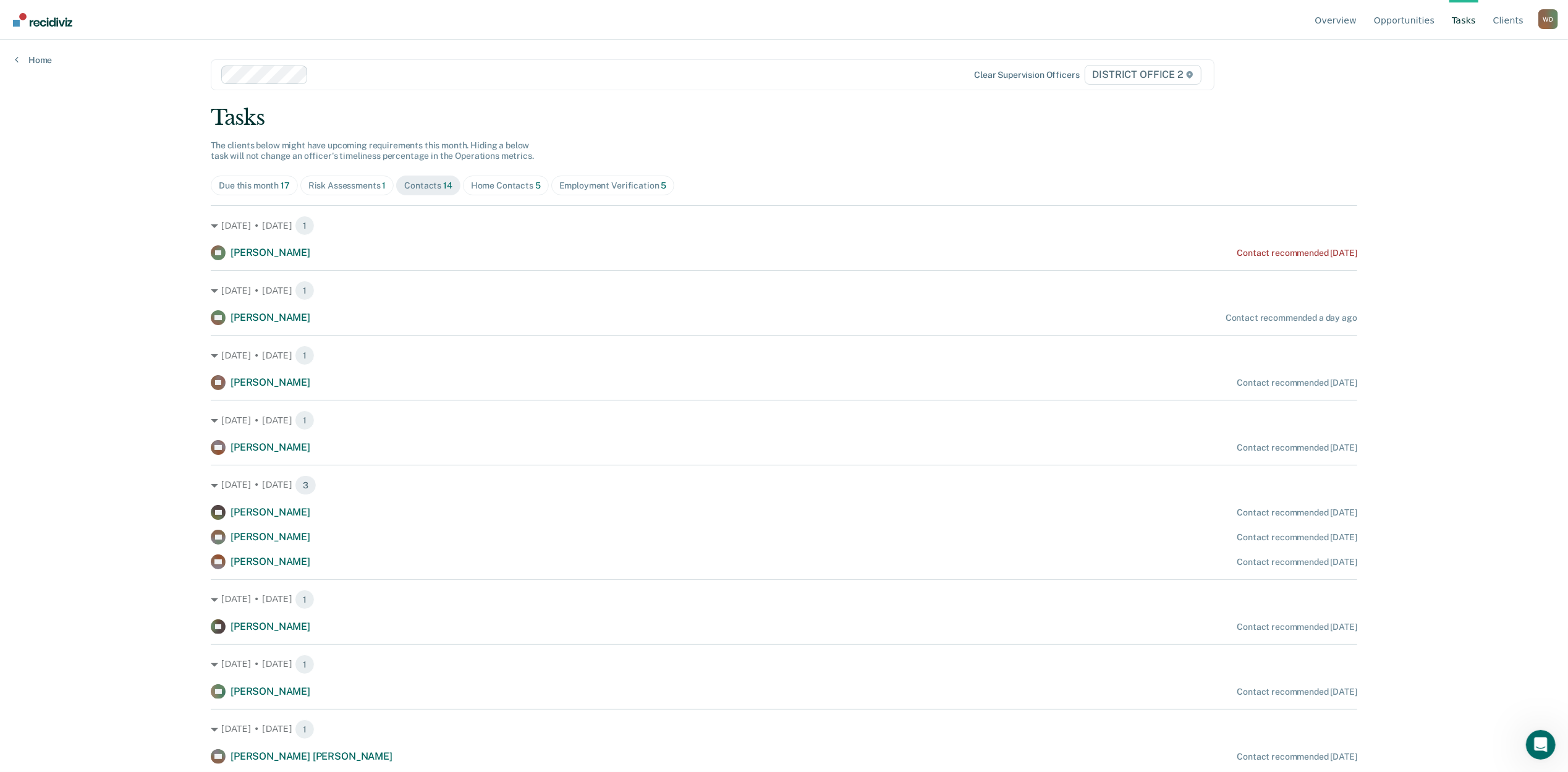
click at [258, 181] on div "Due this month 17" at bounding box center [254, 186] width 71 height 10
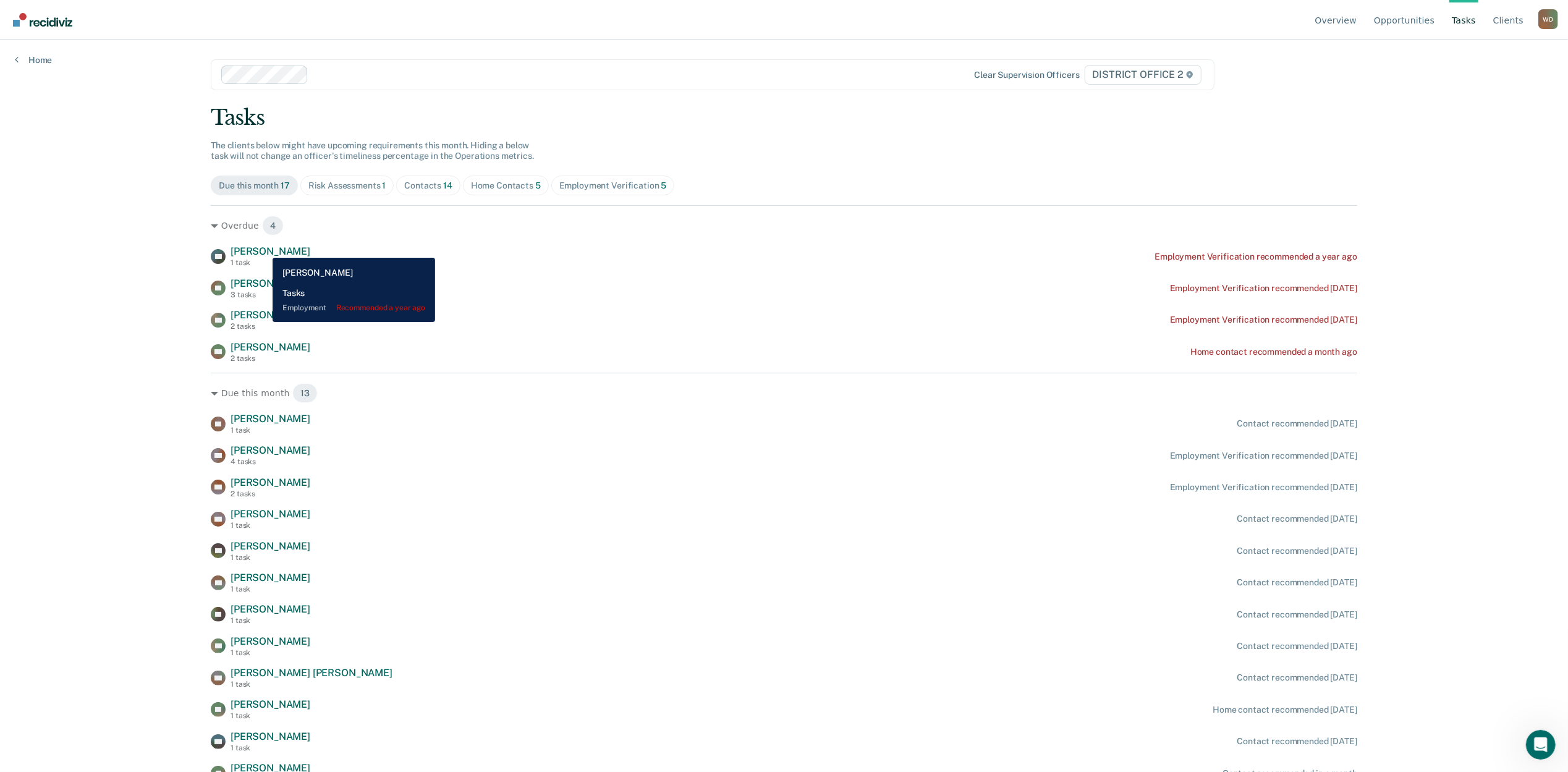
click at [263, 248] on span "Dustin Pridgen" at bounding box center [270, 251] width 80 height 11
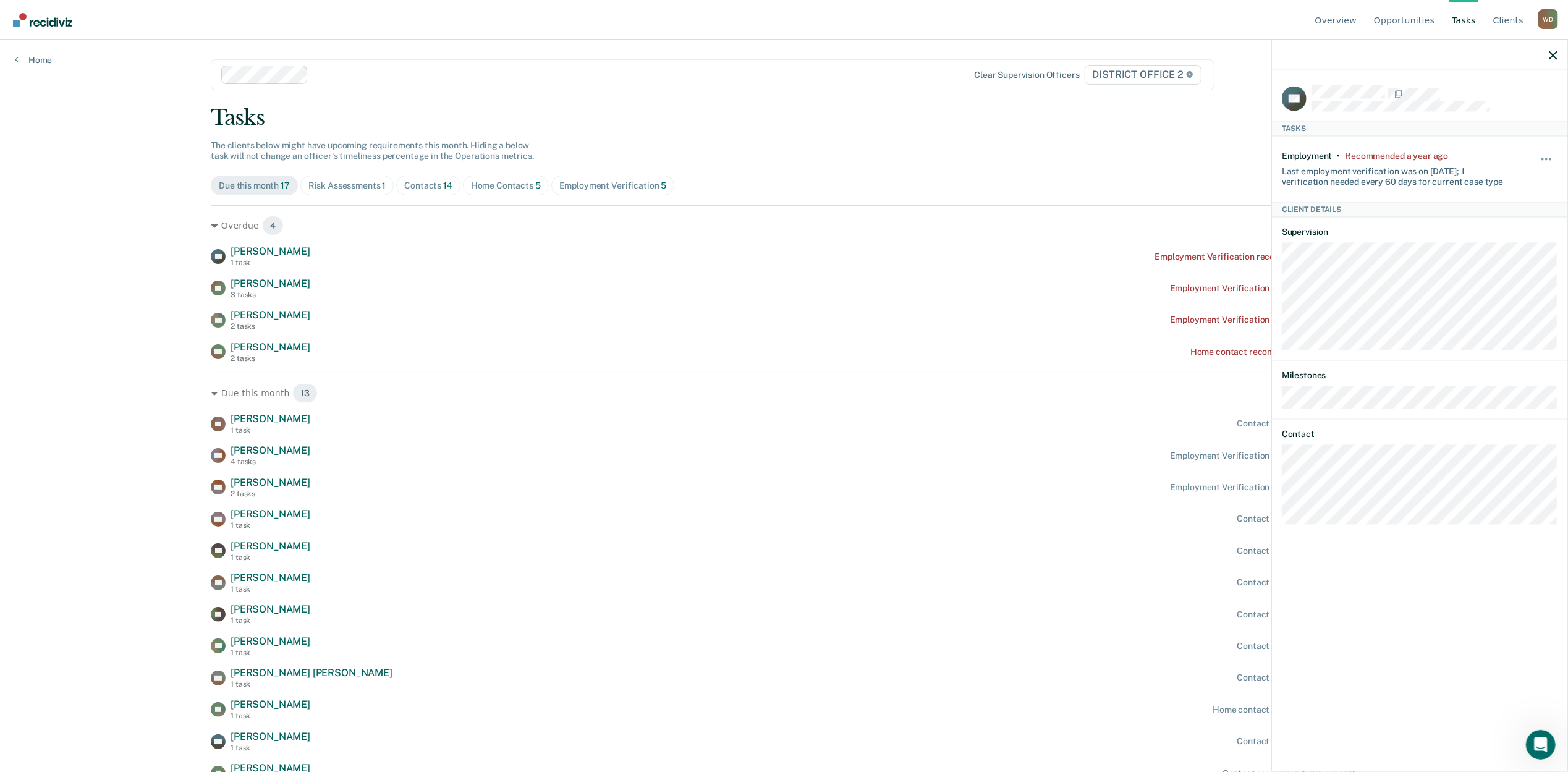
click at [90, 325] on div "Overview Opportunities Tasks Client s Warnick, Dallin W D Profile How it works …" at bounding box center [784, 386] width 1568 height 772
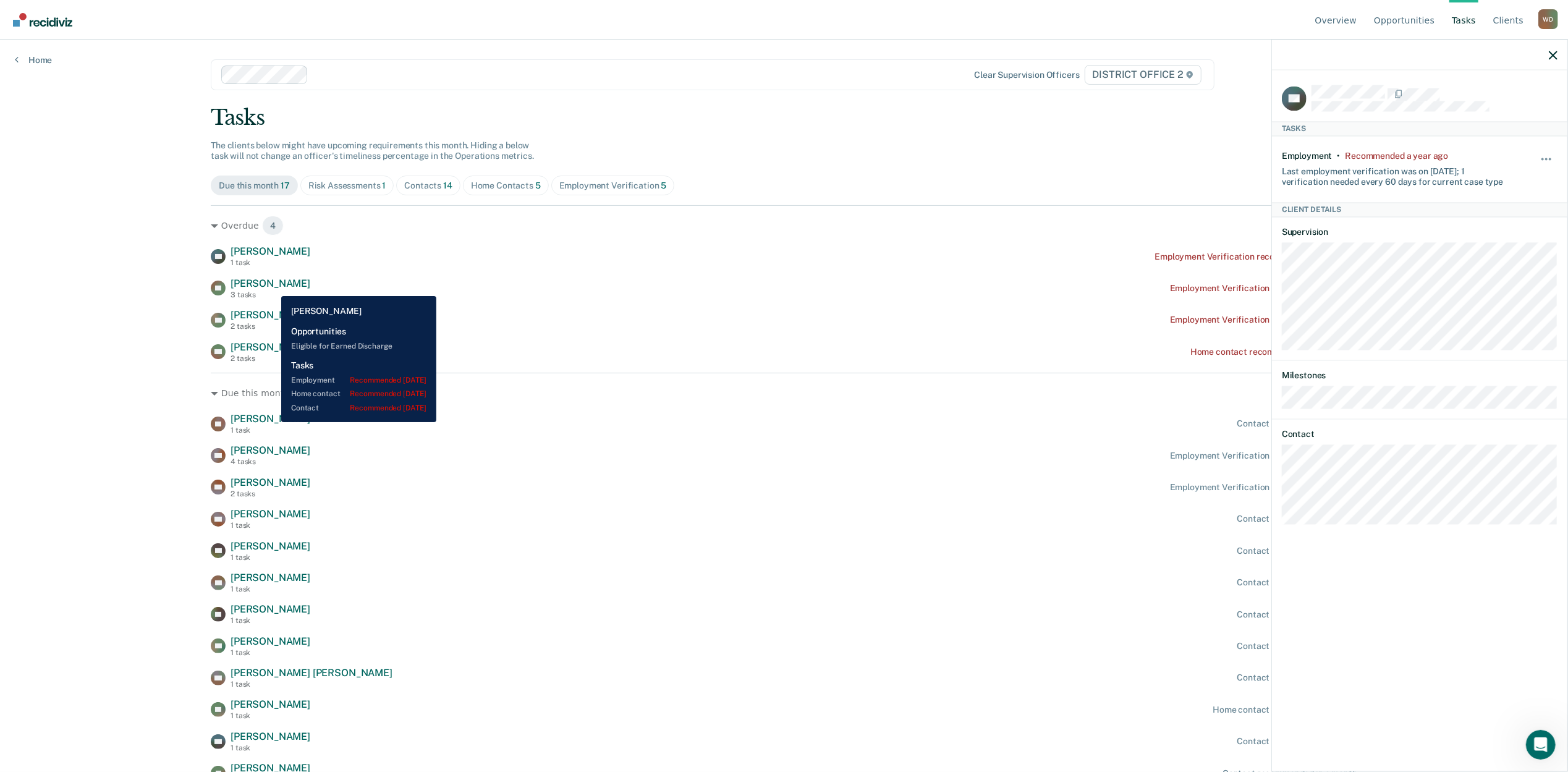
click at [270, 287] on div "ES Eric Scott 3 tasks Employment Verification recommended 3 months ago" at bounding box center [784, 288] width 1147 height 22
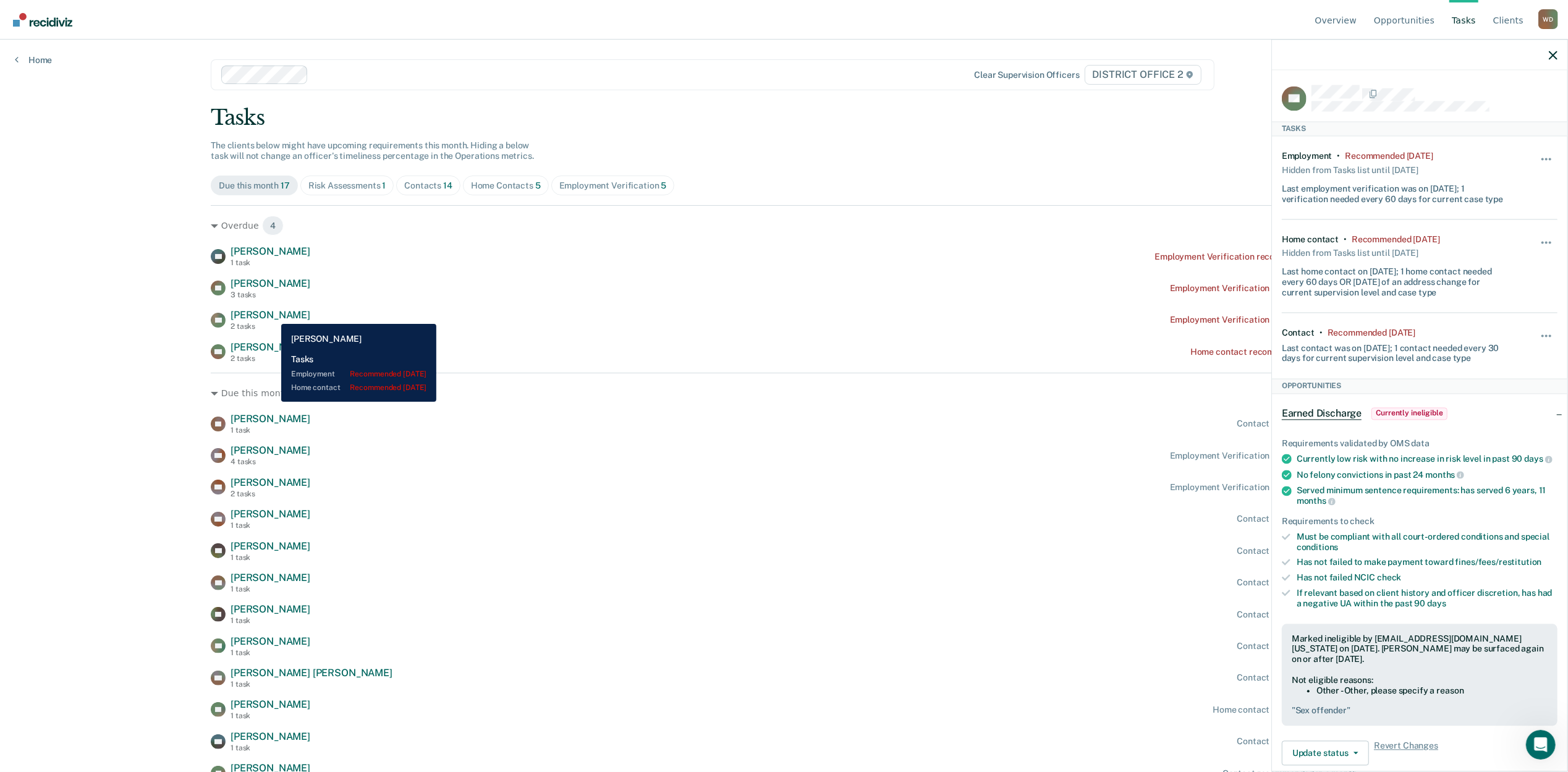
click at [272, 314] on span "Anthony Snyder" at bounding box center [270, 314] width 80 height 11
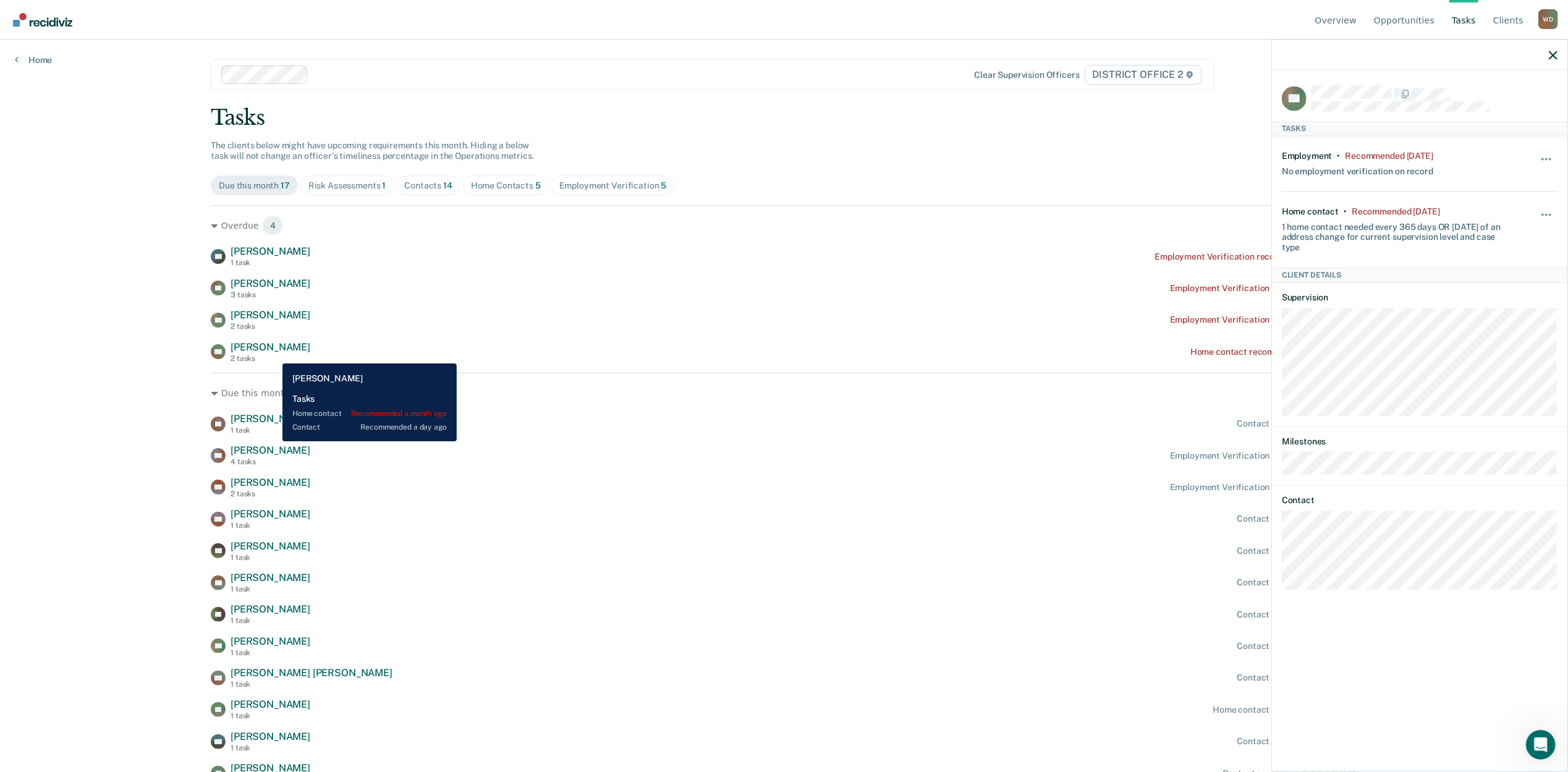
click at [274, 354] on div "2 tasks" at bounding box center [270, 358] width 80 height 9
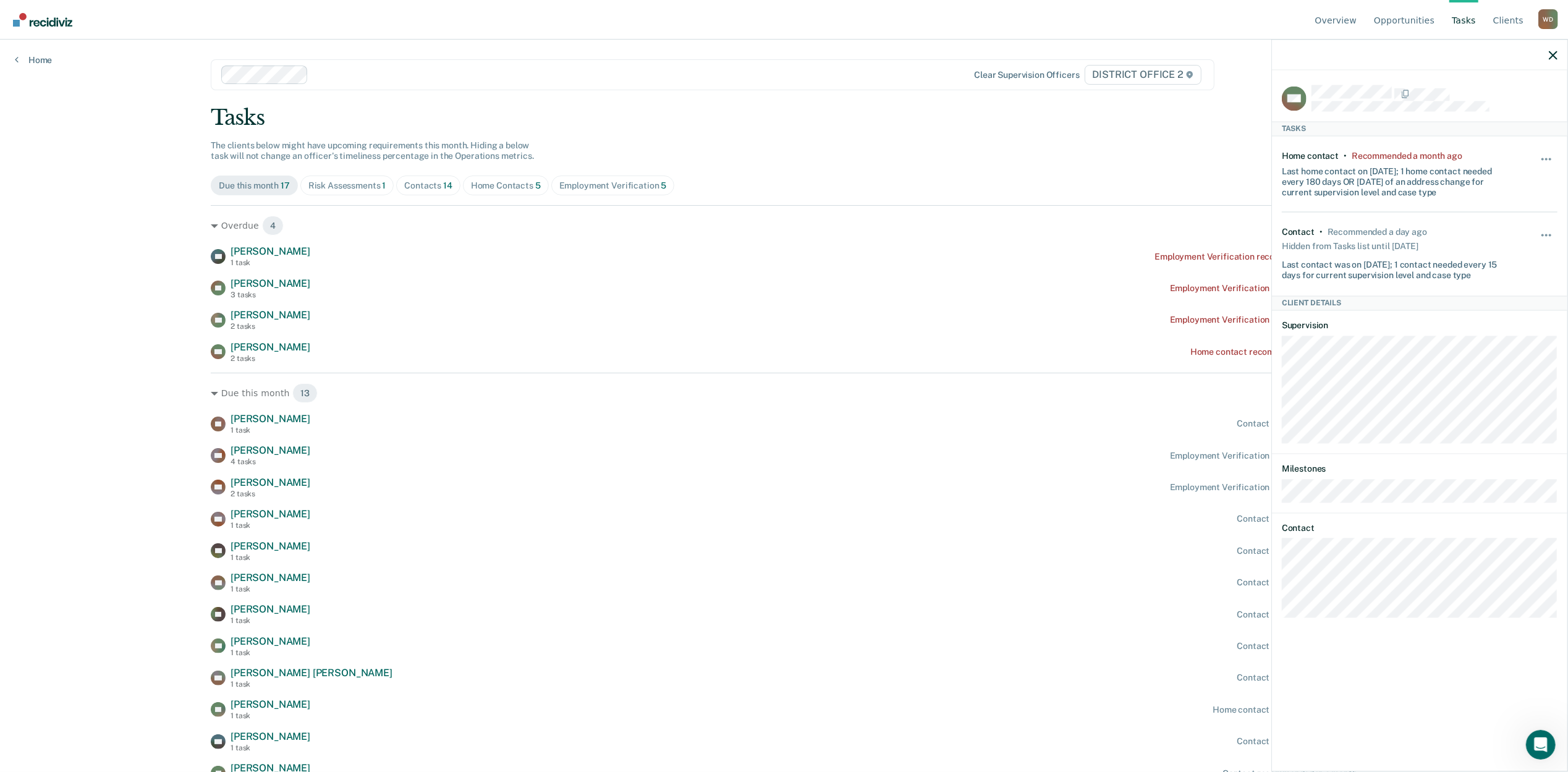
click at [0, 380] on div "Overview Opportunities Tasks Client s Warnick, Dallin W D Profile How it works …" at bounding box center [784, 386] width 1568 height 772
click at [1554, 57] on icon "button" at bounding box center [1553, 55] width 9 height 9
